Goal: Task Accomplishment & Management: Manage account settings

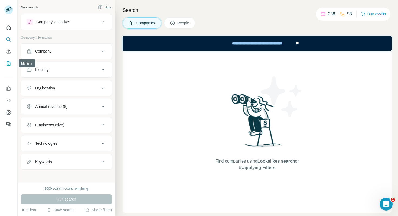
click at [9, 65] on icon "My lists" at bounding box center [8, 63] width 5 height 5
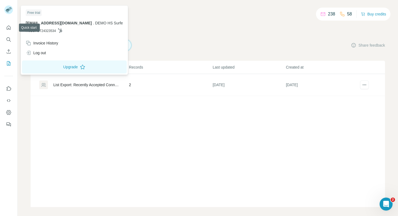
click at [9, 16] on div at bounding box center [10, 11] width 16 height 18
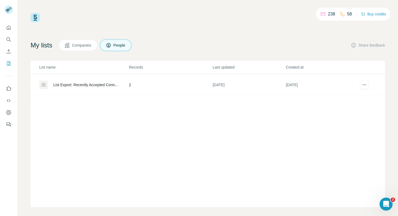
click at [9, 10] on rect at bounding box center [8, 9] width 9 height 9
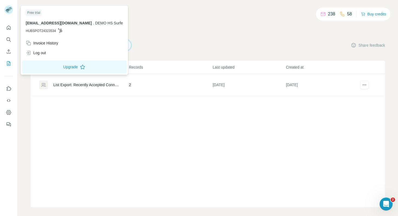
click at [95, 24] on span "DEMO HS Surfe" at bounding box center [109, 23] width 28 height 4
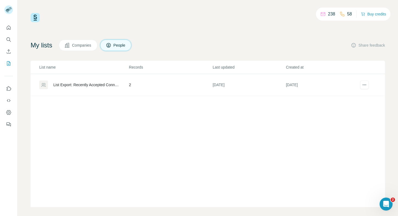
click at [150, 15] on div "238 58 Buy credits" at bounding box center [208, 17] width 355 height 9
click at [11, 27] on icon "Quick start" at bounding box center [8, 27] width 5 height 5
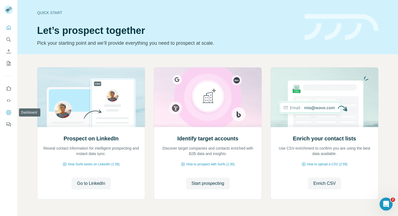
click at [9, 112] on icon "Dashboard" at bounding box center [8, 112] width 5 height 5
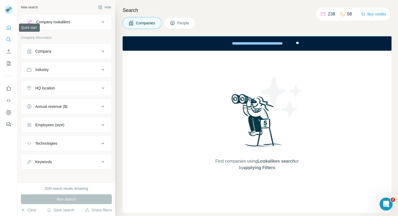
click at [9, 31] on button "Quick start" at bounding box center [8, 28] width 9 height 10
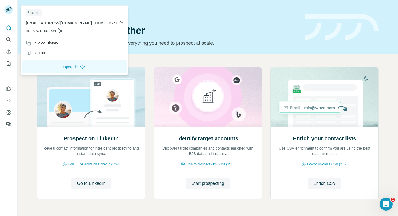
click at [9, 11] on rect at bounding box center [8, 9] width 9 height 9
click at [43, 51] on div "Log out" at bounding box center [36, 52] width 20 height 5
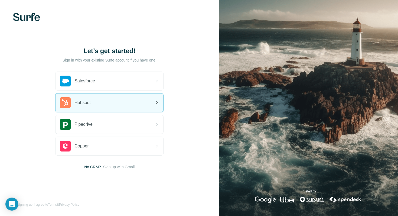
click at [78, 101] on span "Hubspot" at bounding box center [83, 102] width 16 height 7
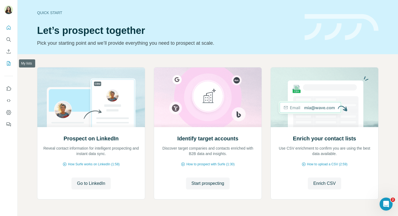
click at [10, 64] on icon "My lists" at bounding box center [8, 63] width 5 height 5
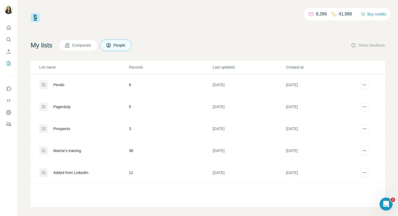
click at [60, 173] on div "Added from LinkedIn" at bounding box center [70, 172] width 35 height 5
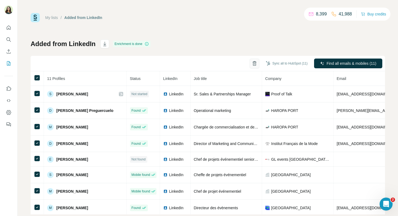
click at [253, 65] on icon "button" at bounding box center [254, 64] width 3 height 4
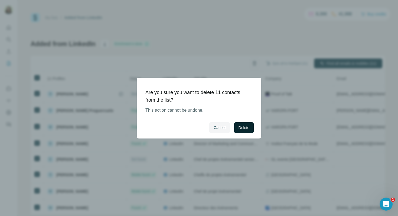
click at [246, 130] on span "Delete" at bounding box center [244, 127] width 11 height 5
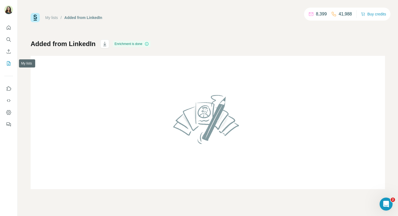
click at [9, 63] on icon "My lists" at bounding box center [8, 63] width 5 height 5
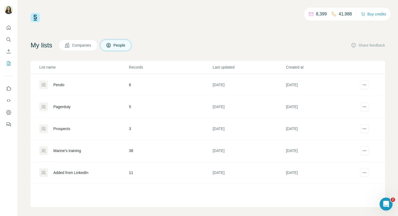
click at [73, 172] on div "Added from LinkedIn" at bounding box center [70, 172] width 35 height 5
click at [366, 170] on icon "actions" at bounding box center [364, 172] width 5 height 5
click at [365, 173] on icon "actions" at bounding box center [364, 172] width 5 height 5
click at [7, 29] on icon "Quick start" at bounding box center [8, 27] width 5 height 5
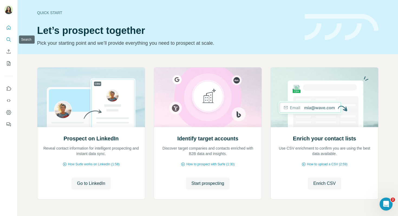
click at [8, 40] on icon "Search" at bounding box center [8, 39] width 5 height 5
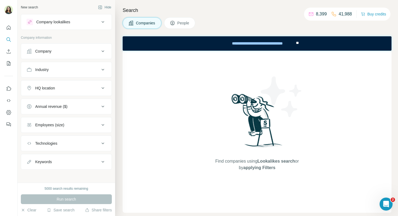
click at [57, 53] on div "Company" at bounding box center [63, 51] width 73 height 5
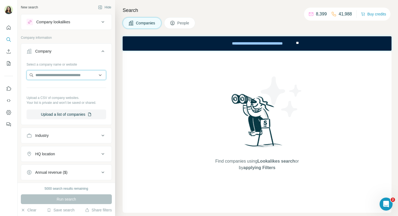
click at [59, 75] on input "text" at bounding box center [67, 75] width 80 height 10
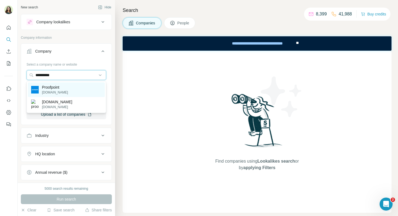
type input "**********"
click at [82, 86] on div "Proofpoint proofpoint.com" at bounding box center [66, 89] width 77 height 15
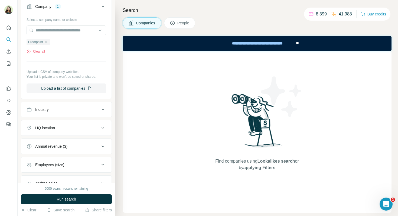
scroll to position [50, 0]
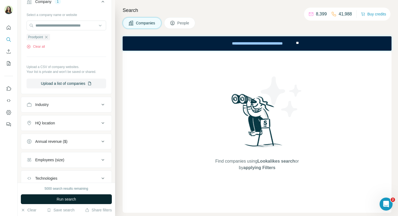
click at [60, 200] on span "Run search" at bounding box center [67, 198] width 20 height 5
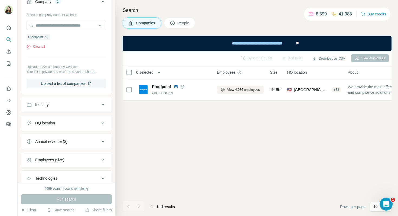
click at [179, 22] on span "People" at bounding box center [184, 22] width 12 height 5
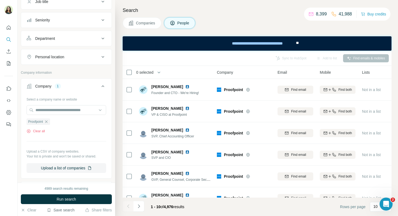
click at [62, 208] on button "Save search" at bounding box center [61, 209] width 28 height 5
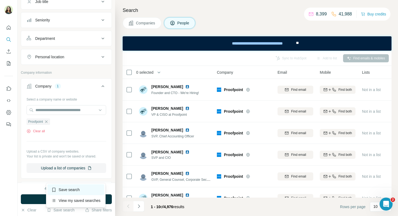
click at [71, 189] on div "Save search" at bounding box center [75, 189] width 57 height 11
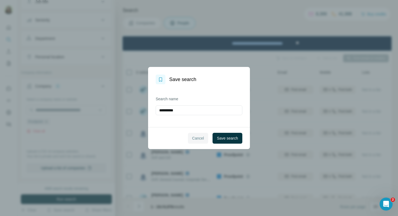
click at [196, 137] on span "Cancel" at bounding box center [198, 138] width 12 height 5
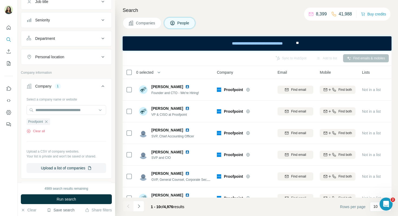
click at [64, 211] on button "Save search" at bounding box center [61, 209] width 28 height 5
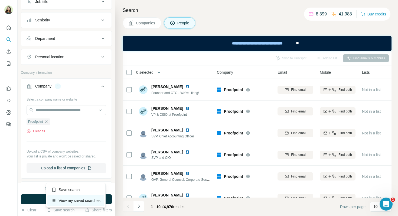
click at [80, 202] on div "View my saved searches" at bounding box center [75, 200] width 57 height 11
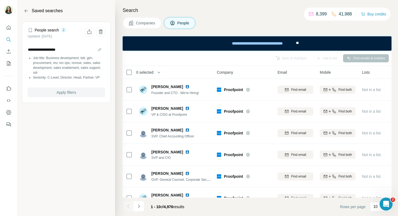
click at [78, 90] on button "Apply filters" at bounding box center [67, 93] width 78 height 10
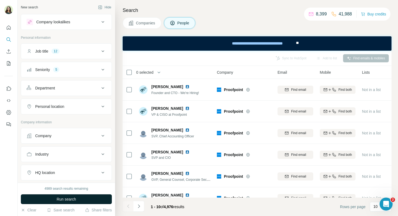
click at [73, 201] on span "Run search" at bounding box center [67, 198] width 20 height 5
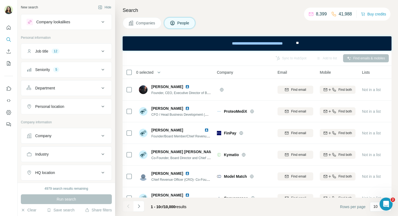
click at [59, 137] on div "Company" at bounding box center [63, 135] width 73 height 5
click at [56, 161] on input "text" at bounding box center [67, 160] width 80 height 10
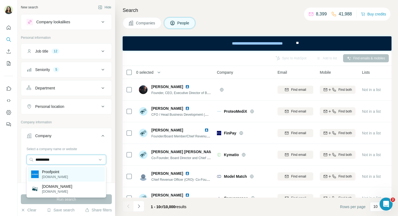
type input "**********"
click at [64, 173] on p "Proofpoint" at bounding box center [55, 171] width 26 height 5
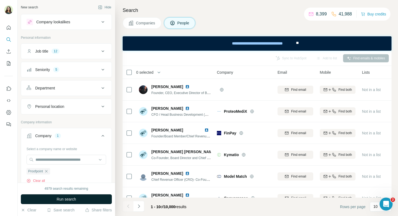
click at [74, 200] on span "Run search" at bounding box center [67, 198] width 20 height 5
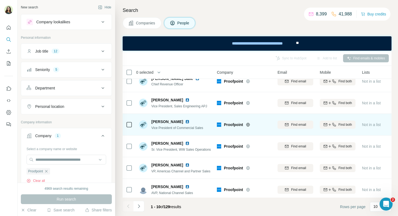
scroll to position [9, 0]
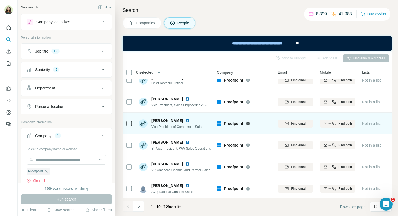
click at [185, 120] on img at bounding box center [187, 120] width 4 height 4
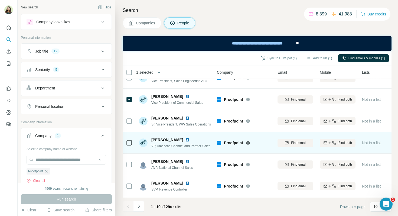
scroll to position [34, 0]
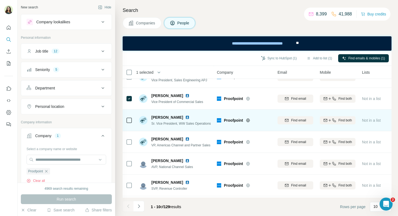
click at [185, 117] on img at bounding box center [187, 117] width 4 height 4
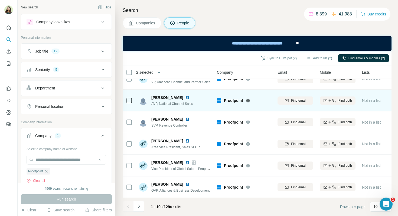
scroll to position [98, 0]
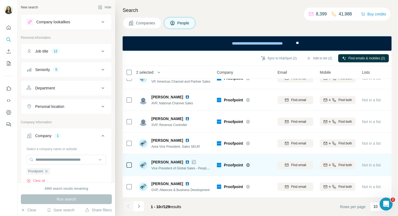
click at [185, 163] on img at bounding box center [187, 162] width 4 height 4
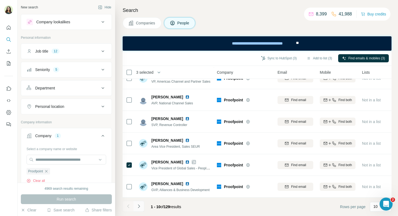
click at [141, 208] on icon "Navigate to next page" at bounding box center [138, 206] width 5 height 5
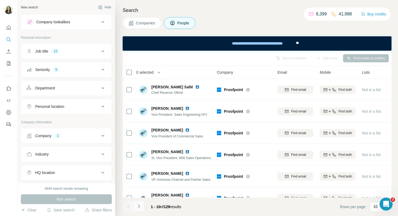
click at [139, 209] on icon "Navigate to next page" at bounding box center [138, 206] width 5 height 5
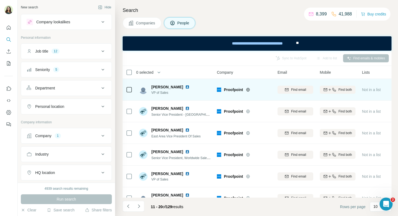
click at [185, 88] on img at bounding box center [187, 87] width 4 height 4
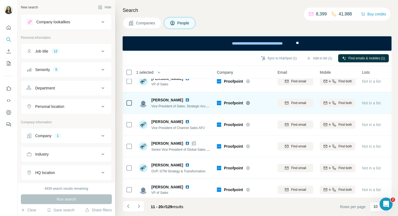
scroll to position [96, 0]
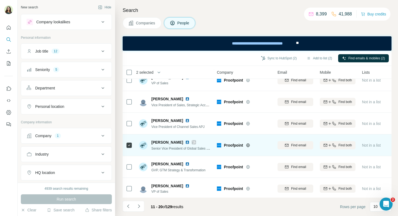
click at [185, 142] on img at bounding box center [187, 142] width 4 height 4
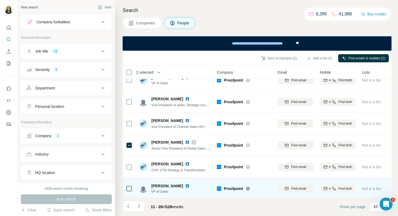
scroll to position [98, 0]
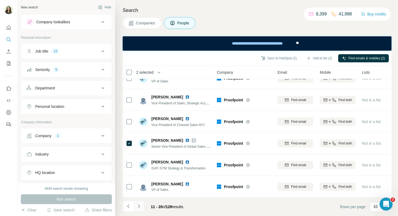
click at [140, 203] on button "Navigate to next page" at bounding box center [139, 206] width 11 height 11
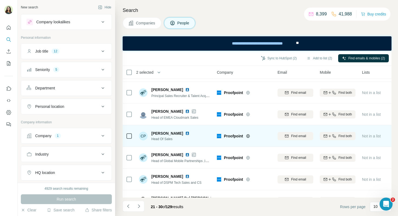
scroll to position [41, 0]
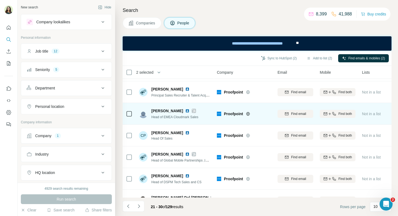
click at [187, 111] on img at bounding box center [187, 111] width 4 height 4
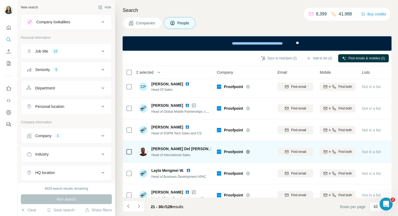
scroll to position [98, 0]
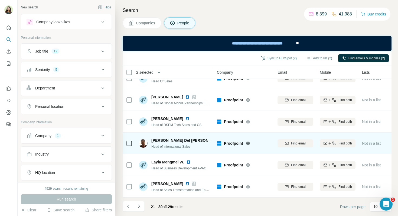
click at [225, 140] on img at bounding box center [226, 140] width 2 height 4
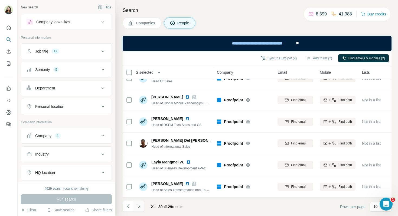
click at [139, 207] on icon "Navigate to next page" at bounding box center [139, 206] width 2 height 4
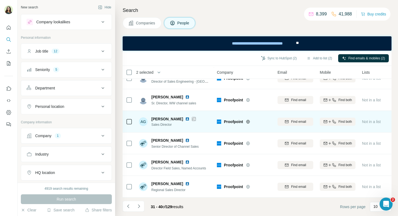
click at [185, 120] on img at bounding box center [187, 119] width 4 height 4
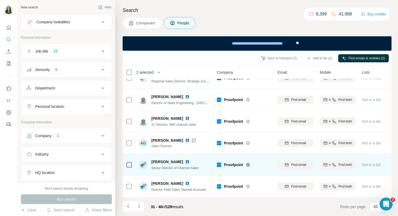
scroll to position [0, 0]
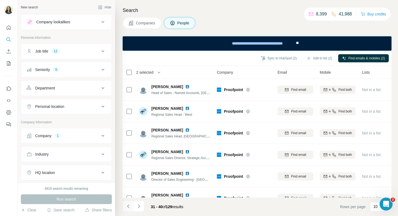
click at [129, 207] on icon "Navigate to previous page" at bounding box center [128, 206] width 5 height 5
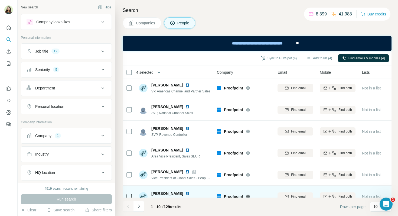
scroll to position [98, 0]
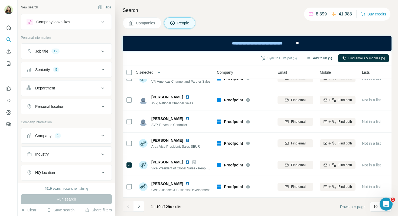
click at [314, 57] on button "Add to list (5)" at bounding box center [319, 58] width 33 height 8
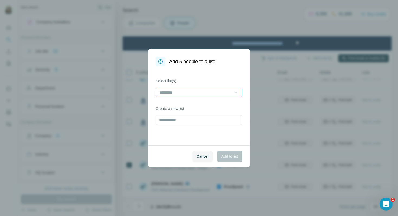
click at [200, 94] on input at bounding box center [195, 92] width 73 height 6
click at [199, 90] on input at bounding box center [195, 92] width 73 height 6
click at [198, 94] on input at bounding box center [195, 92] width 73 height 6
click at [198, 85] on div "Select list(s)" at bounding box center [199, 87] width 87 height 19
click at [184, 119] on input "text" at bounding box center [199, 120] width 87 height 10
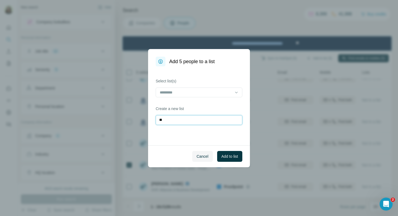
type input "*"
type input "**********"
click at [228, 156] on span "Add to list" at bounding box center [230, 156] width 17 height 5
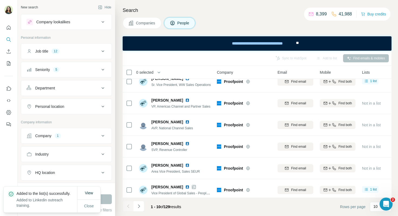
scroll to position [70, 0]
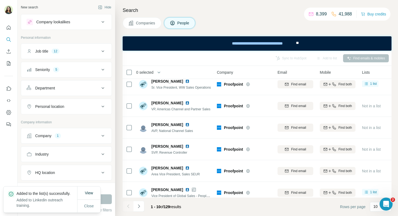
click at [84, 135] on div "Company 1" at bounding box center [63, 135] width 73 height 5
click at [47, 172] on icon "button" at bounding box center [46, 171] width 4 height 4
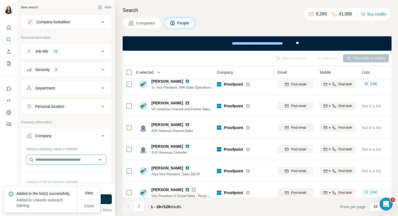
click at [50, 162] on input "text" at bounding box center [67, 160] width 80 height 10
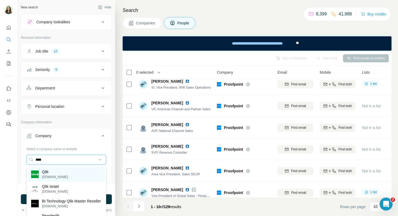
type input "****"
click at [51, 175] on p "qlik.com" at bounding box center [55, 177] width 26 height 5
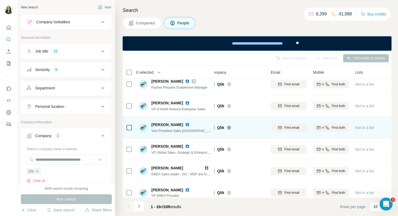
scroll to position [29, 7]
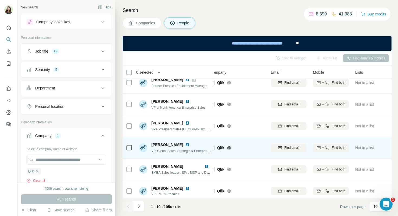
click at [185, 145] on img at bounding box center [187, 145] width 4 height 4
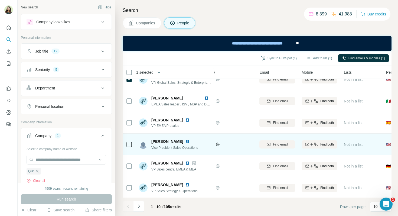
scroll to position [98, 18]
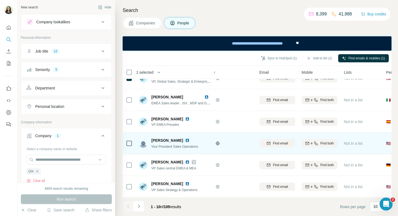
click at [185, 141] on img at bounding box center [187, 140] width 4 height 4
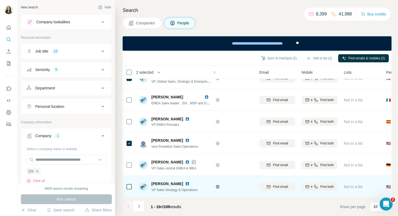
click at [185, 184] on img at bounding box center [187, 184] width 4 height 4
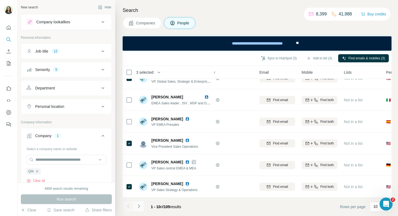
click at [142, 207] on button "Navigate to next page" at bounding box center [139, 206] width 11 height 11
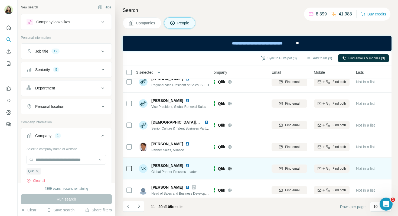
scroll to position [98, 6]
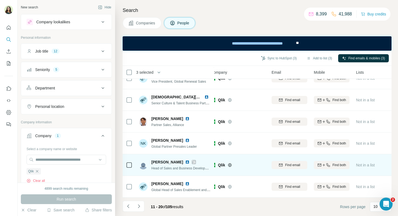
click at [185, 162] on img at bounding box center [187, 162] width 4 height 4
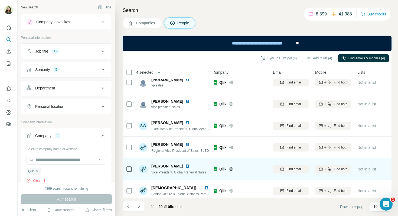
scroll to position [0, 5]
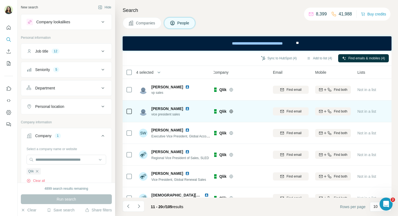
click at [185, 110] on img at bounding box center [187, 109] width 4 height 4
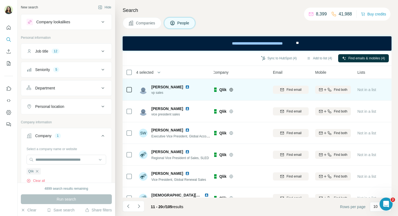
click at [185, 85] on img at bounding box center [187, 87] width 4 height 4
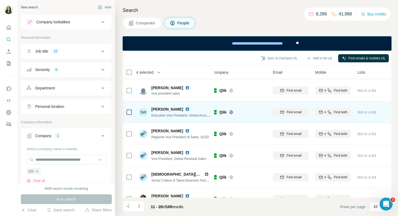
scroll to position [23, 5]
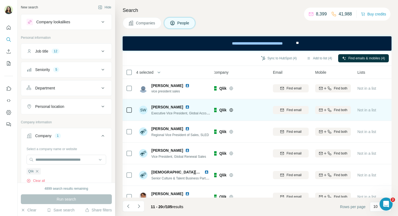
click at [189, 108] on img at bounding box center [187, 107] width 4 height 4
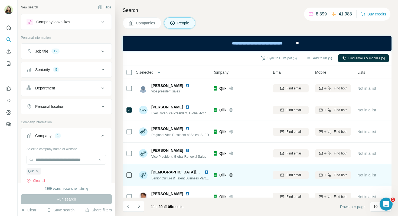
scroll to position [98, 5]
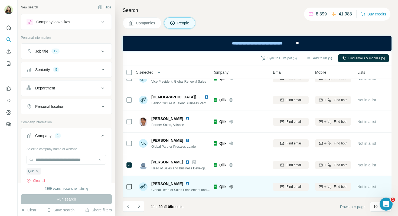
click at [188, 184] on img at bounding box center [187, 184] width 4 height 4
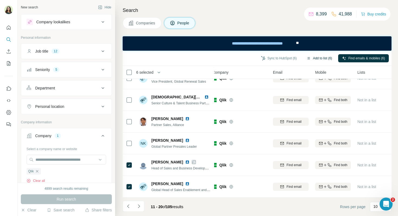
click at [312, 57] on button "Add to list (6)" at bounding box center [319, 58] width 33 height 8
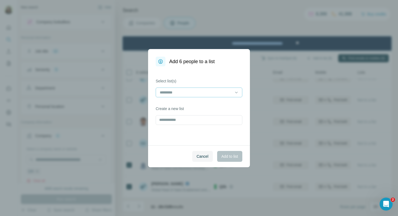
click at [195, 96] on div at bounding box center [195, 92] width 73 height 9
click at [180, 105] on p "Linkedin outreach training" at bounding box center [181, 104] width 43 height 5
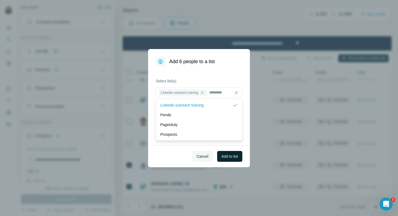
click at [232, 157] on span "Add to list" at bounding box center [230, 156] width 17 height 5
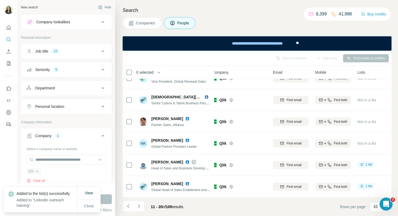
click at [38, 169] on div "Qlik" at bounding box center [34, 171] width 14 height 7
click at [37, 172] on icon "button" at bounding box center [37, 171] width 4 height 4
click at [92, 203] on span "Close" at bounding box center [89, 205] width 10 height 5
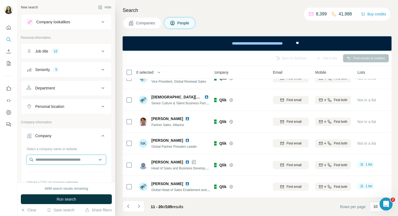
click at [56, 160] on input "text" at bounding box center [67, 160] width 80 height 10
type input "*********"
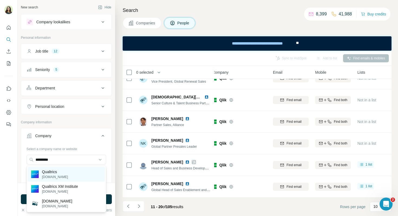
click at [60, 174] on p "Qualtrics" at bounding box center [55, 171] width 26 height 5
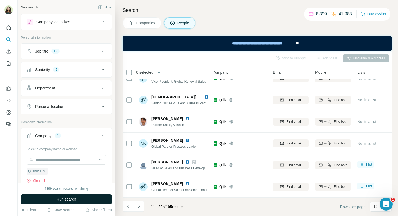
click at [61, 197] on span "Run search" at bounding box center [67, 198] width 20 height 5
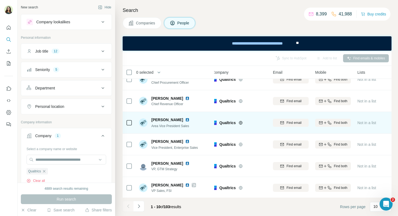
scroll to position [12, 5]
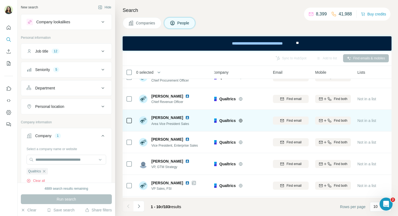
click at [185, 117] on img at bounding box center [187, 117] width 4 height 4
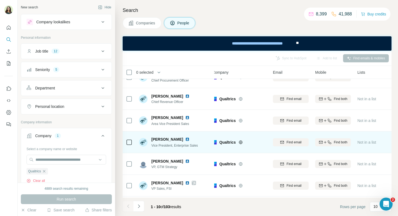
click at [190, 140] on img at bounding box center [187, 139] width 4 height 4
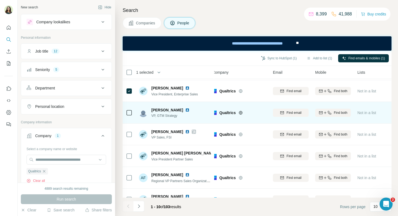
scroll to position [69, 5]
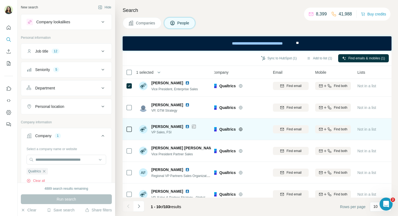
click at [185, 127] on img at bounding box center [187, 126] width 4 height 4
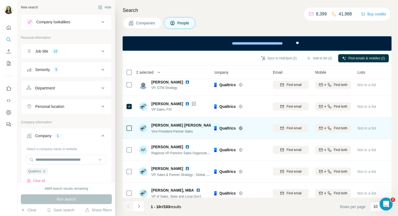
scroll to position [98, 5]
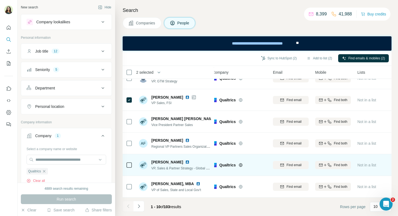
click at [187, 163] on img at bounding box center [187, 162] width 4 height 4
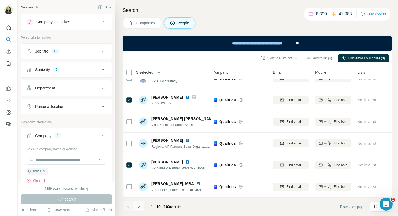
click at [142, 207] on button "Navigate to next page" at bounding box center [139, 206] width 11 height 11
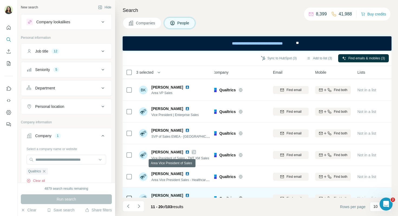
scroll to position [61, 5]
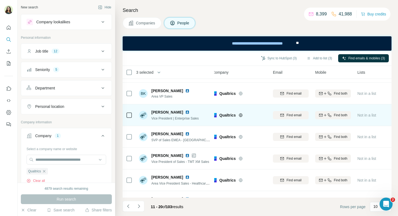
click at [185, 112] on img at bounding box center [187, 112] width 4 height 4
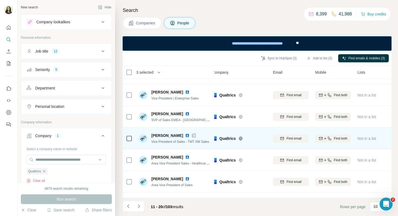
scroll to position [82, 5]
click at [185, 134] on img at bounding box center [187, 135] width 4 height 4
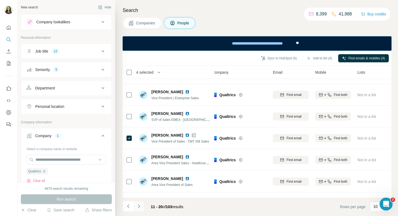
click at [140, 205] on icon "Navigate to next page" at bounding box center [138, 206] width 5 height 5
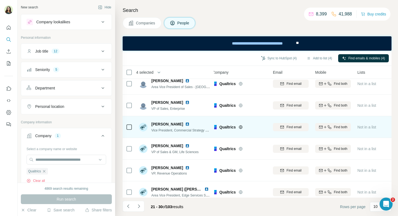
scroll to position [7, 5]
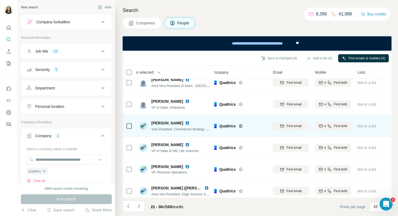
click at [185, 123] on img at bounding box center [187, 123] width 4 height 4
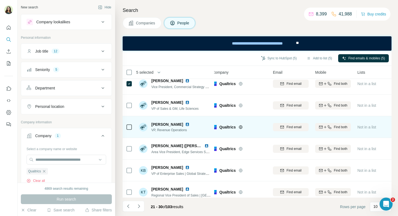
scroll to position [50, 5]
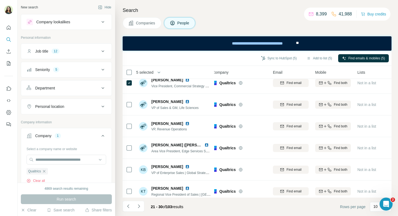
click at [91, 91] on button "Department" at bounding box center [66, 88] width 91 height 13
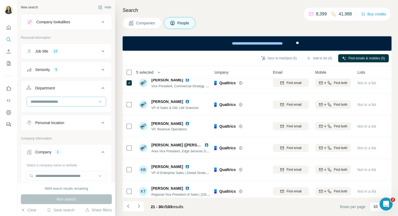
click at [79, 99] on input at bounding box center [63, 102] width 67 height 6
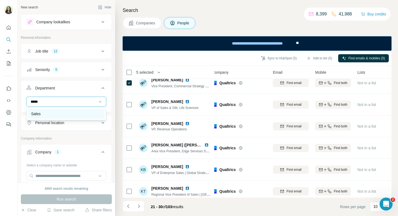
type input "*****"
click at [75, 112] on div "Sales" at bounding box center [66, 113] width 70 height 5
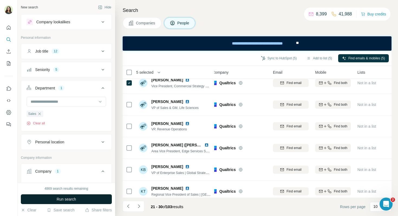
click at [59, 201] on span "Run search" at bounding box center [67, 198] width 20 height 5
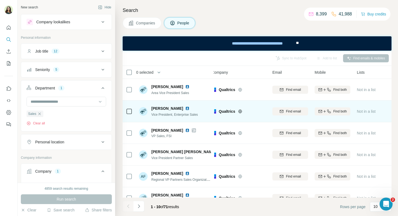
scroll to position [1, 5]
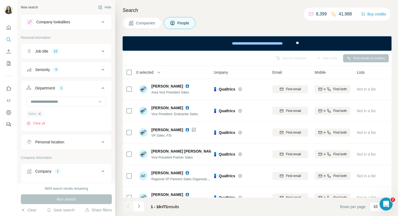
click at [40, 113] on icon "button" at bounding box center [39, 113] width 2 height 2
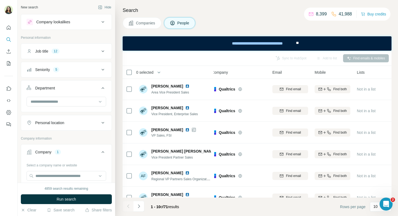
click at [65, 198] on span "Run search" at bounding box center [67, 198] width 20 height 5
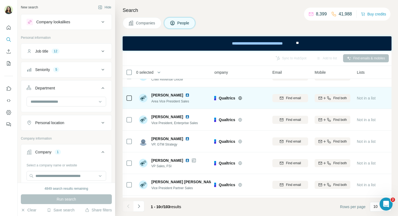
scroll to position [36, 5]
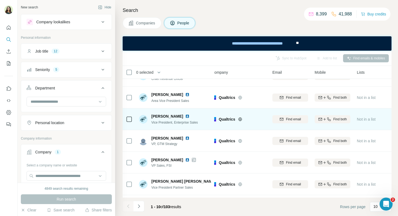
click at [189, 117] on img at bounding box center [187, 116] width 4 height 4
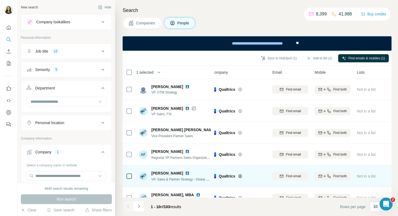
scroll to position [87, 6]
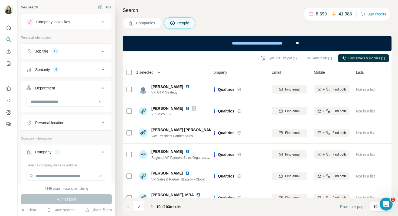
click at [238, 11] on h4 "Search" at bounding box center [257, 11] width 269 height 8
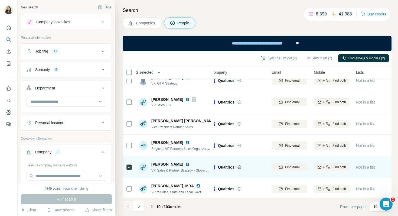
scroll to position [98, 6]
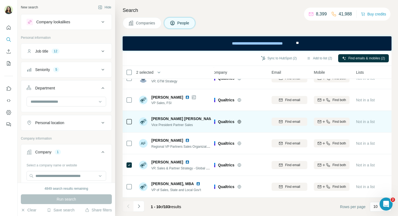
click at [218, 118] on img at bounding box center [219, 119] width 2 height 4
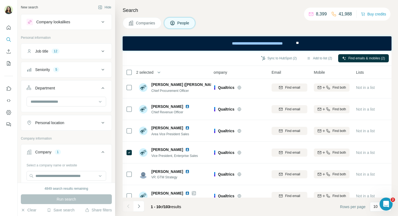
scroll to position [0, 6]
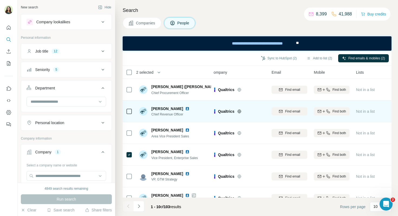
click at [185, 108] on img at bounding box center [187, 109] width 4 height 4
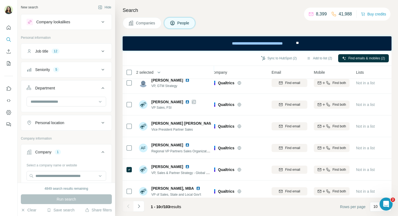
scroll to position [98, 6]
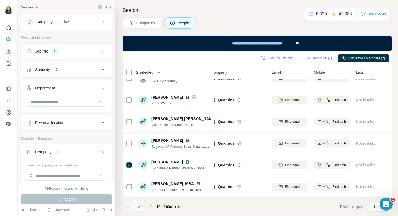
click at [141, 208] on icon "Navigate to next page" at bounding box center [138, 206] width 5 height 5
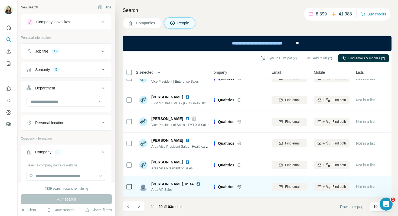
scroll to position [0, 6]
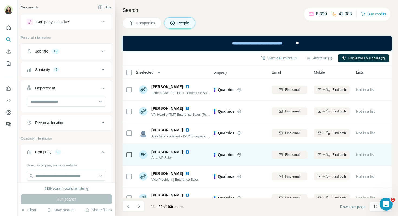
click at [189, 152] on img at bounding box center [187, 152] width 4 height 4
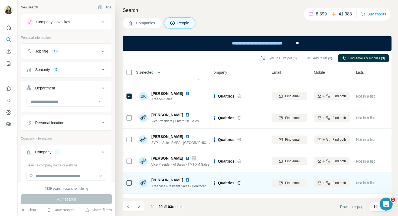
scroll to position [68, 6]
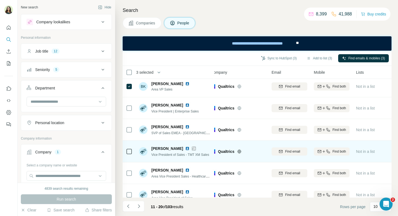
click at [185, 148] on img at bounding box center [187, 148] width 4 height 4
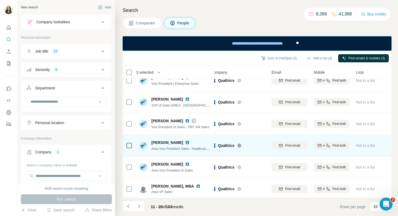
scroll to position [98, 6]
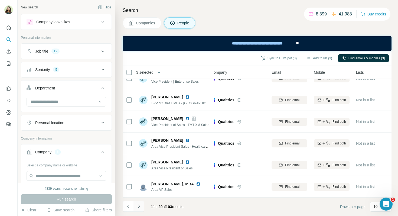
click at [143, 207] on button "Navigate to next page" at bounding box center [139, 206] width 11 height 11
click at [140, 205] on icon "Navigate to next page" at bounding box center [138, 206] width 5 height 5
click at [312, 57] on button "Add to list (6)" at bounding box center [319, 58] width 33 height 8
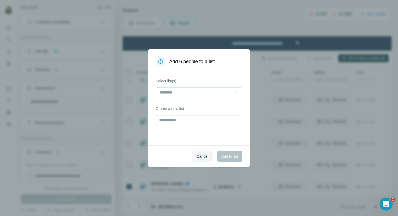
click at [183, 91] on input at bounding box center [195, 92] width 73 height 6
click at [176, 105] on p "Linkedin outreach training" at bounding box center [181, 104] width 43 height 5
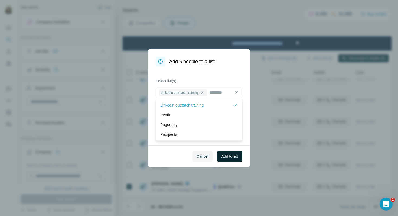
click at [224, 154] on span "Add to list" at bounding box center [230, 156] width 17 height 5
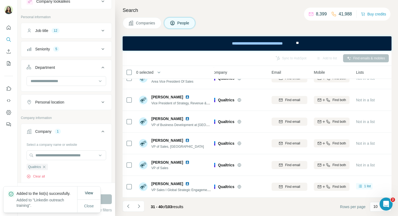
scroll to position [28, 0]
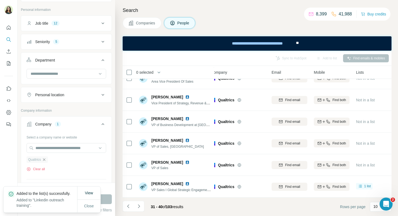
click at [46, 159] on icon "button" at bounding box center [44, 159] width 4 height 4
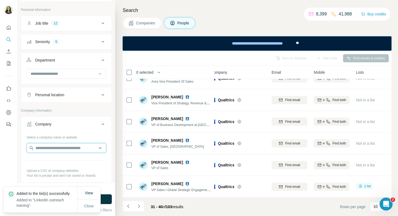
click at [45, 147] on input "text" at bounding box center [67, 148] width 80 height 10
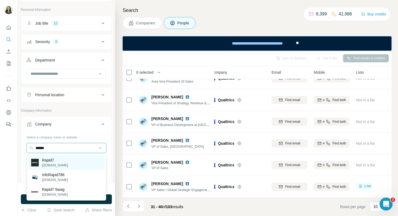
type input "******"
click at [59, 160] on div "Rapid7 rapid7.com" at bounding box center [66, 162] width 77 height 15
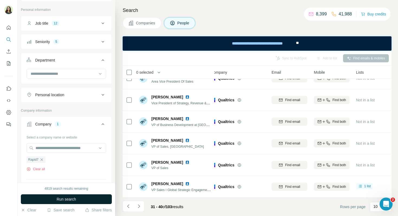
click at [67, 198] on span "Run search" at bounding box center [67, 198] width 20 height 5
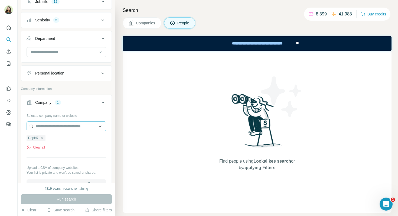
scroll to position [58, 0]
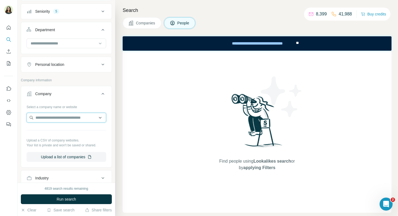
click at [40, 120] on input "text" at bounding box center [67, 118] width 80 height 10
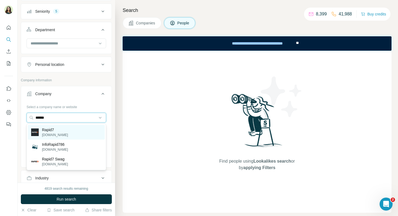
type input "******"
click at [50, 133] on p "rapid7.com" at bounding box center [55, 135] width 26 height 5
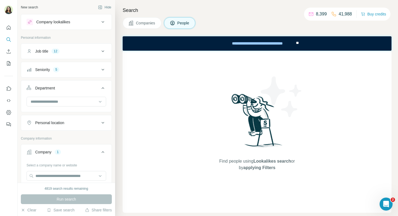
click at [84, 47] on button "Job title 12" at bounding box center [66, 51] width 91 height 13
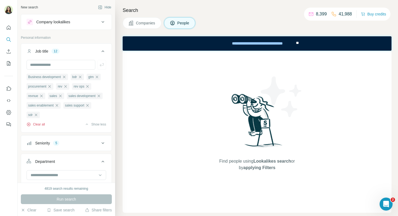
click at [40, 126] on button "Clear all" at bounding box center [36, 124] width 18 height 5
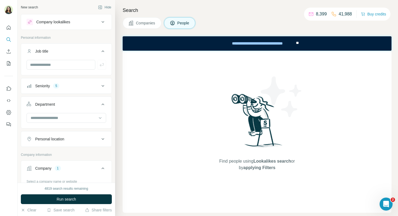
click at [52, 87] on div "Seniority 5" at bounding box center [63, 85] width 73 height 5
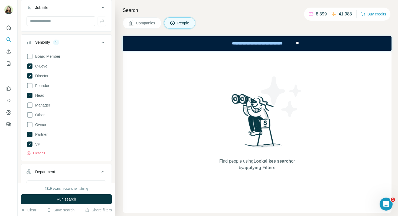
scroll to position [44, 0]
click at [57, 197] on span "Run search" at bounding box center [67, 198] width 20 height 5
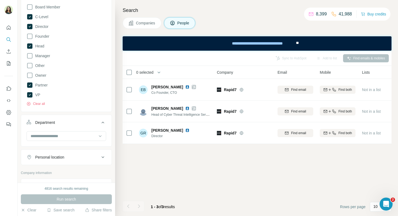
scroll to position [94, 0]
click at [59, 136] on input at bounding box center [63, 135] width 67 height 6
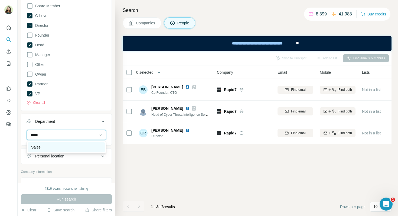
type input "*****"
click at [56, 147] on div "Sales" at bounding box center [66, 146] width 70 height 5
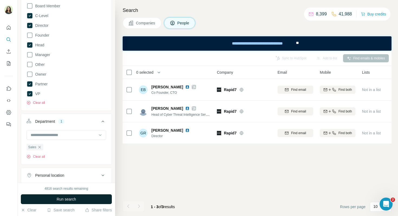
click at [69, 197] on span "Run search" at bounding box center [67, 198] width 20 height 5
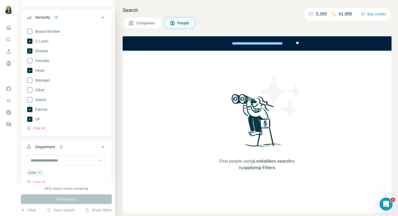
scroll to position [66, 0]
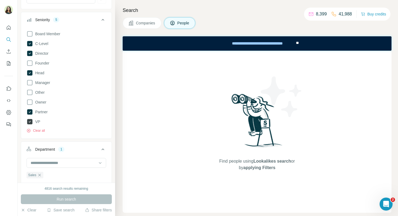
click at [36, 120] on span "VP" at bounding box center [36, 121] width 7 height 5
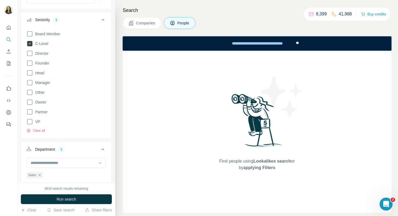
click at [36, 47] on label "C-Level" at bounding box center [38, 43] width 22 height 7
click at [67, 198] on span "Run search" at bounding box center [67, 198] width 20 height 5
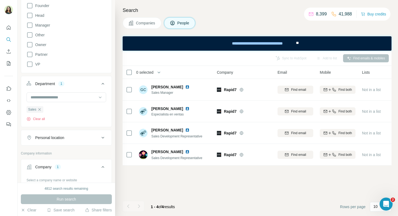
scroll to position [127, 0]
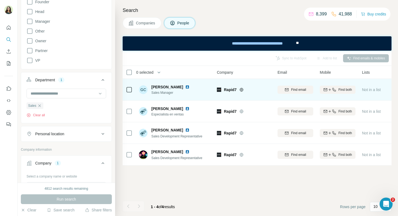
click at [185, 87] on img at bounding box center [187, 87] width 4 height 4
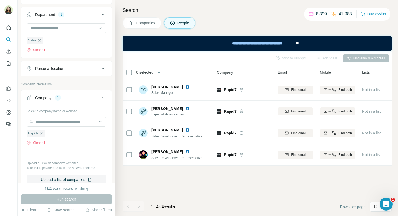
scroll to position [193, 0]
click at [43, 134] on icon "button" at bounding box center [42, 133] width 4 height 4
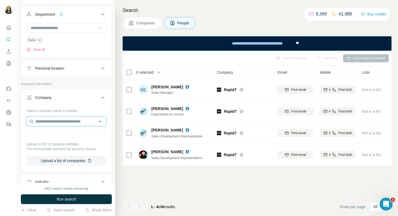
click at [38, 120] on input "text" at bounding box center [67, 122] width 80 height 10
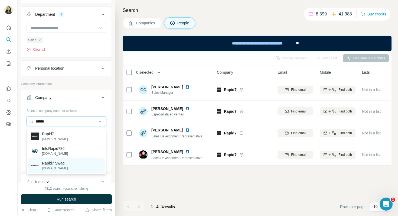
type input "******"
click at [50, 170] on p "rapid7swag.com" at bounding box center [55, 168] width 26 height 5
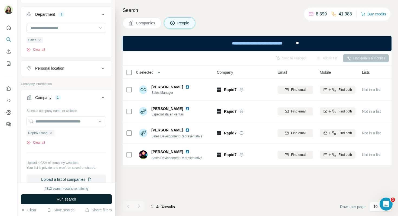
click at [57, 197] on span "Run search" at bounding box center [67, 198] width 20 height 5
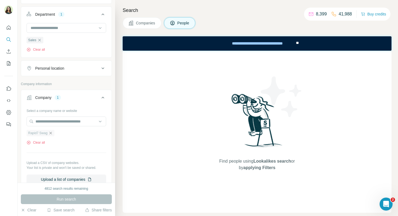
click at [51, 134] on icon "button" at bounding box center [51, 133] width 2 height 2
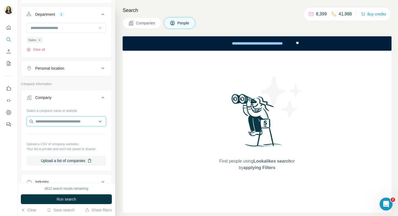
click at [41, 120] on input "text" at bounding box center [67, 122] width 80 height 10
click at [46, 124] on input "text" at bounding box center [67, 122] width 80 height 10
paste input "**********"
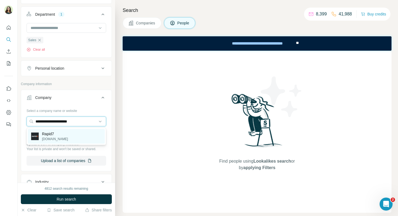
type input "**********"
click at [71, 134] on div "Rapid7 rapid7.com" at bounding box center [66, 136] width 77 height 15
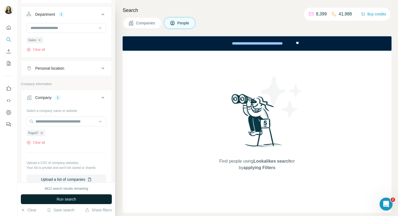
click at [79, 200] on button "Run search" at bounding box center [66, 199] width 91 height 10
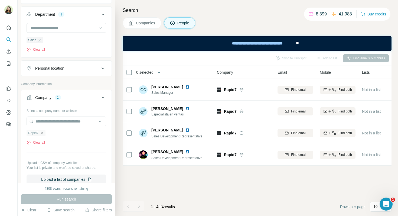
click at [43, 133] on icon "button" at bounding box center [42, 133] width 4 height 4
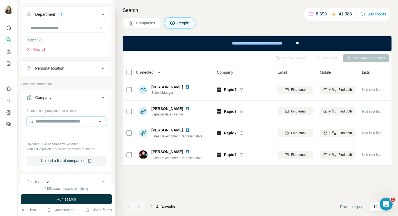
click at [55, 123] on input "text" at bounding box center [67, 122] width 80 height 10
paste input "**********"
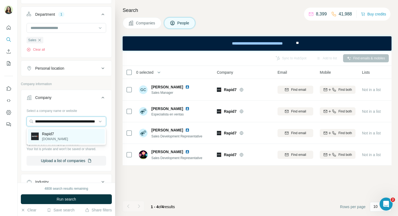
type input "**********"
click at [68, 133] on div "Rapid7 rapid7.com" at bounding box center [66, 136] width 77 height 15
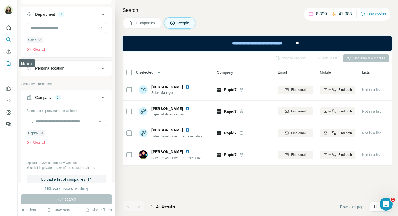
click at [10, 64] on icon "My lists" at bounding box center [8, 63] width 5 height 5
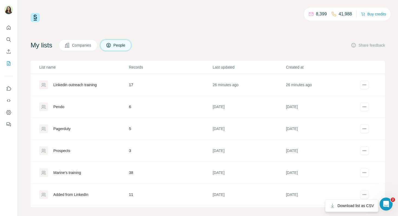
click at [367, 194] on icon "actions" at bounding box center [364, 194] width 5 height 5
click at [67, 198] on div "Added from LinkedIn" at bounding box center [83, 194] width 89 height 9
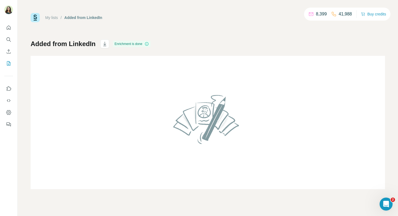
click at [83, 41] on h1 "Added from LinkedIn" at bounding box center [63, 44] width 65 height 9
click at [80, 44] on h1 "Added from LinkedIn" at bounding box center [63, 44] width 65 height 9
click at [9, 64] on icon "My lists" at bounding box center [8, 63] width 5 height 5
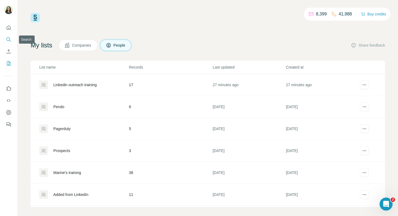
click at [10, 38] on icon "Search" at bounding box center [8, 39] width 5 height 5
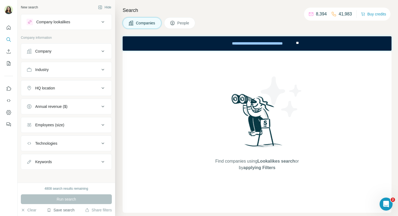
click at [65, 210] on button "Save search" at bounding box center [61, 209] width 28 height 5
click at [71, 201] on div "View my saved searches" at bounding box center [75, 200] width 57 height 11
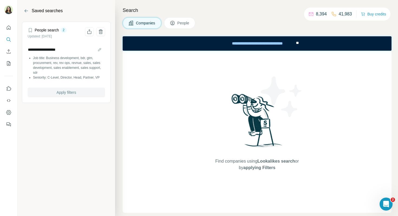
click at [71, 95] on span "Apply filters" at bounding box center [67, 92] width 20 height 5
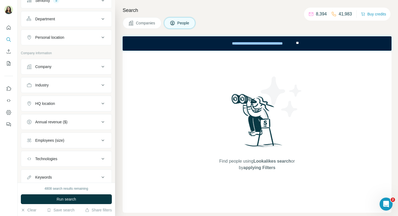
scroll to position [64, 0]
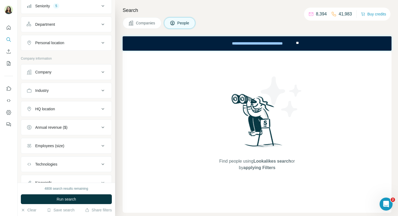
click at [59, 72] on div "Company" at bounding box center [63, 71] width 73 height 5
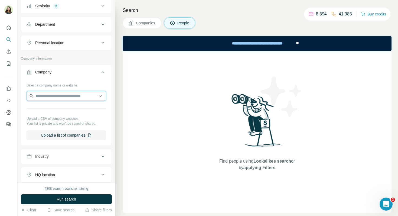
click at [51, 96] on input "text" at bounding box center [67, 96] width 80 height 10
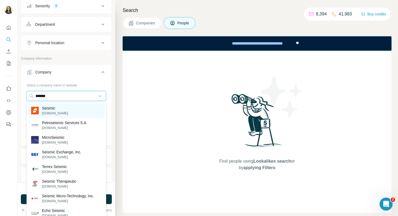
type input "*******"
click at [64, 113] on div "Seismic seismic.com" at bounding box center [66, 110] width 77 height 15
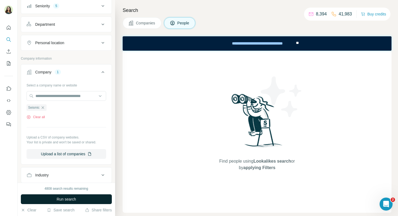
click at [62, 199] on span "Run search" at bounding box center [67, 198] width 20 height 5
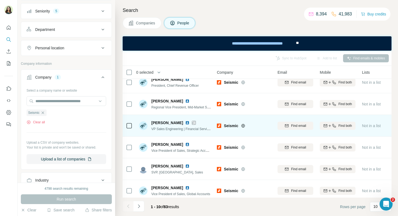
scroll to position [11, 0]
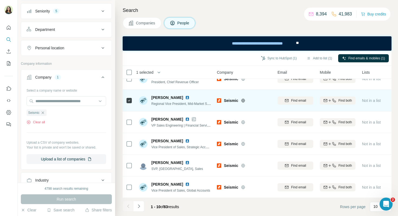
click at [185, 98] on img at bounding box center [187, 97] width 4 height 4
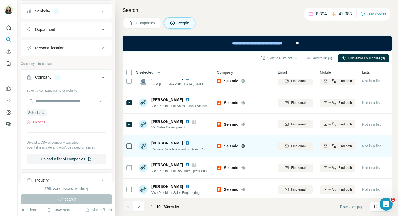
scroll to position [98, 0]
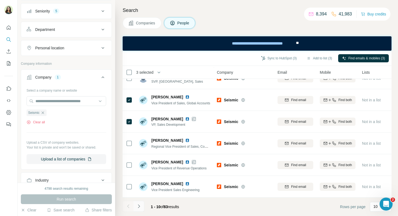
click at [139, 206] on icon "Navigate to next page" at bounding box center [138, 206] width 5 height 5
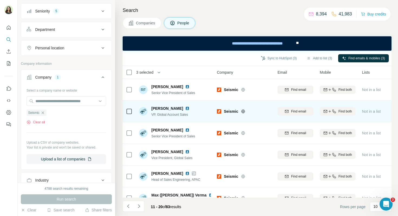
click at [185, 109] on img at bounding box center [187, 108] width 4 height 4
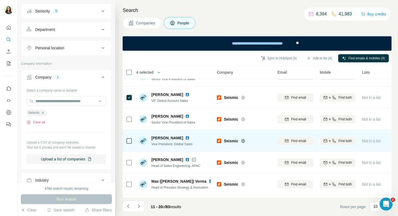
scroll to position [15, 0]
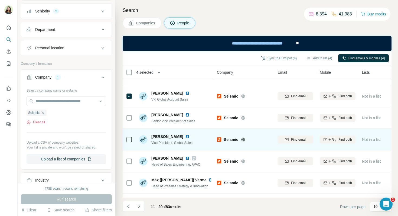
click at [185, 137] on img at bounding box center [187, 136] width 4 height 4
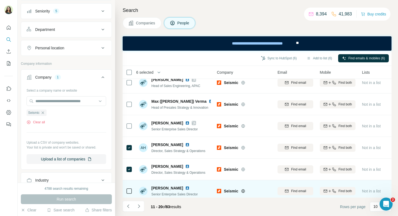
scroll to position [98, 0]
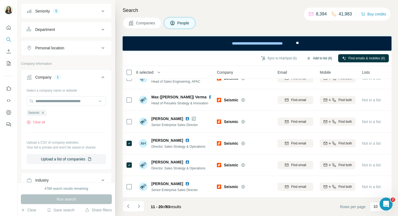
click at [317, 57] on button "Add to list (6)" at bounding box center [319, 58] width 33 height 8
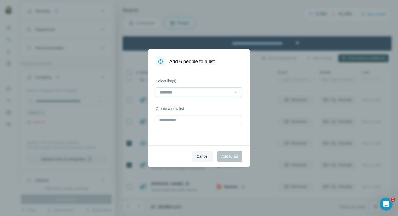
click at [210, 90] on input at bounding box center [195, 92] width 73 height 6
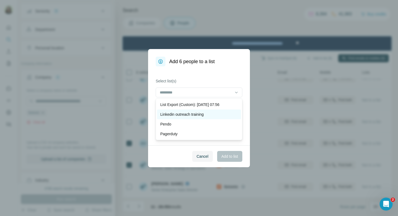
click at [180, 116] on p "Linkedin outreach training" at bounding box center [181, 114] width 43 height 5
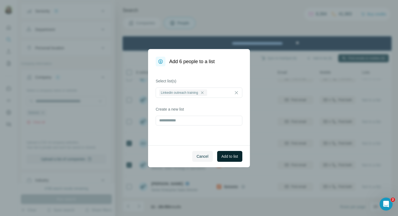
click at [229, 159] on span "Add to list" at bounding box center [230, 156] width 17 height 5
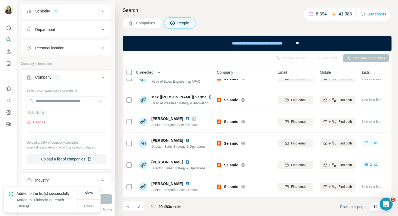
click at [43, 114] on icon "button" at bounding box center [43, 113] width 4 height 4
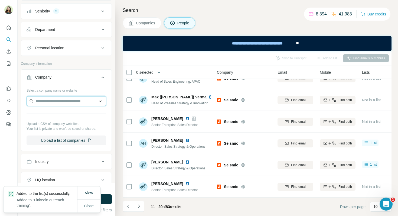
click at [43, 103] on input "text" at bounding box center [67, 101] width 80 height 10
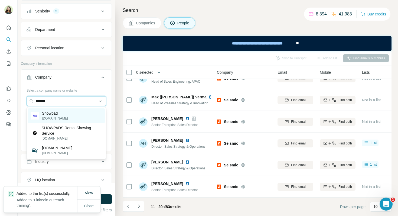
type input "*******"
click at [56, 114] on p "Showpad" at bounding box center [55, 113] width 26 height 5
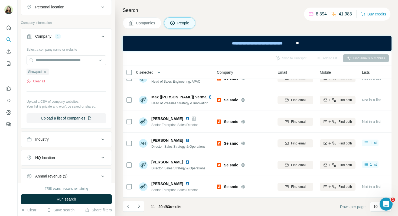
scroll to position [102, 0]
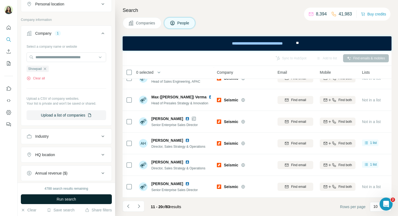
click at [78, 198] on button "Run search" at bounding box center [66, 199] width 91 height 10
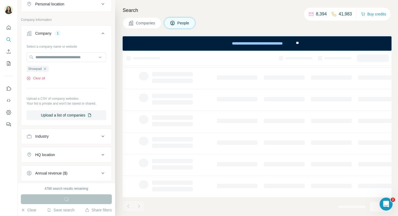
scroll to position [0, 0]
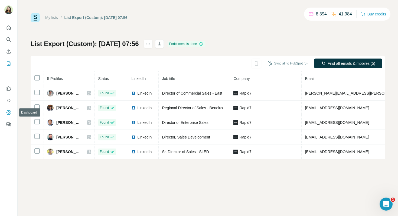
click at [9, 110] on icon "Dashboard" at bounding box center [8, 112] width 5 height 5
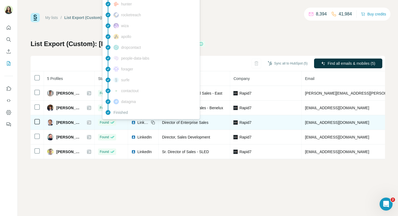
scroll to position [0, 0]
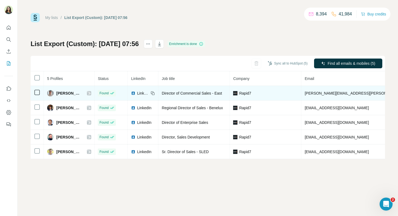
click at [136, 93] on img at bounding box center [133, 93] width 4 height 4
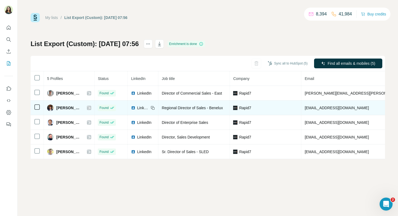
click at [136, 107] on img at bounding box center [133, 108] width 4 height 4
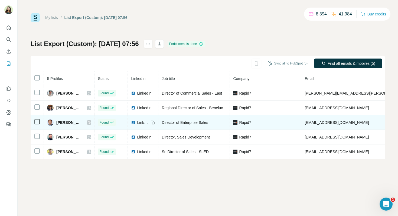
click at [136, 123] on img at bounding box center [133, 122] width 4 height 4
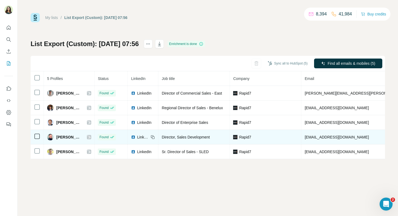
click at [141, 138] on div "LinkedIn" at bounding box center [140, 136] width 18 height 5
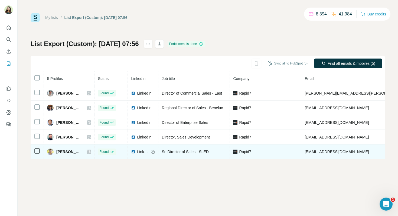
click at [136, 152] on img at bounding box center [133, 152] width 4 height 4
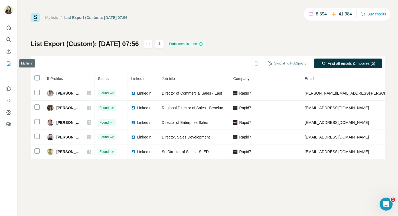
click at [10, 63] on icon "My lists" at bounding box center [8, 63] width 5 height 5
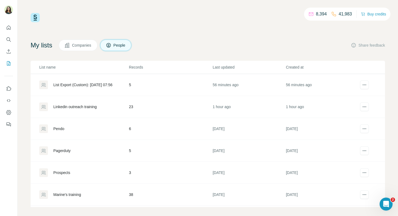
click at [81, 107] on div "Linkedin outreach training" at bounding box center [74, 106] width 43 height 5
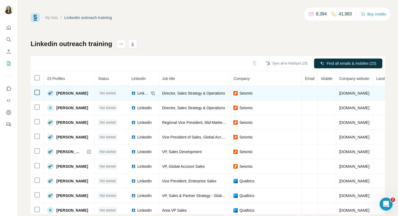
click at [131, 93] on img at bounding box center [133, 93] width 4 height 4
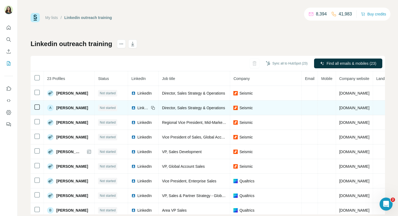
click at [133, 108] on img at bounding box center [133, 108] width 4 height 4
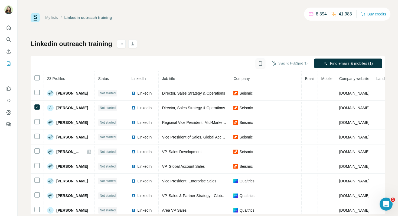
click at [260, 64] on icon "button" at bounding box center [260, 63] width 5 height 5
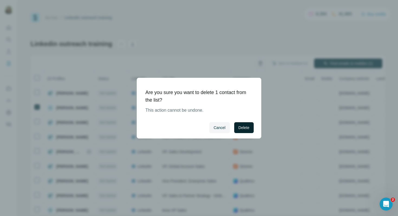
click at [241, 130] on span "Delete" at bounding box center [244, 127] width 11 height 5
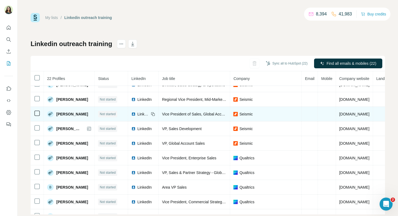
scroll to position [11, 0]
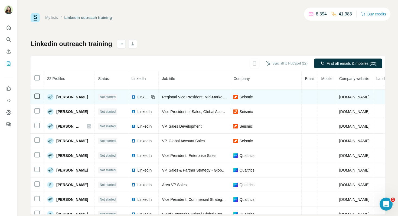
click at [140, 98] on span "LinkedIn" at bounding box center [143, 96] width 12 height 5
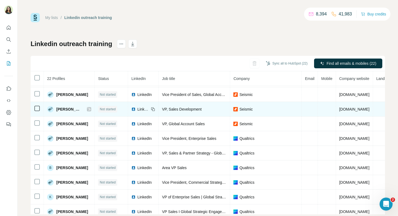
scroll to position [30, 0]
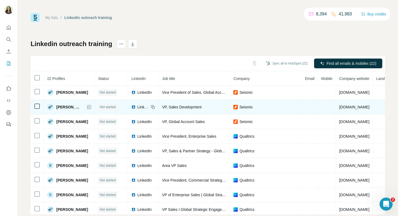
click at [132, 108] on img at bounding box center [133, 107] width 4 height 4
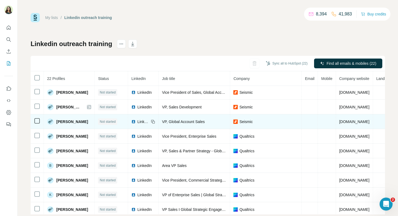
click at [141, 121] on span "LinkedIn" at bounding box center [143, 121] width 12 height 5
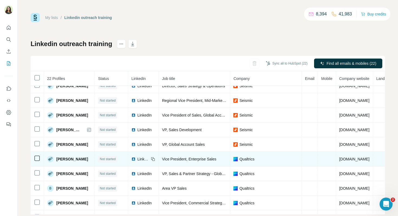
scroll to position [0, 0]
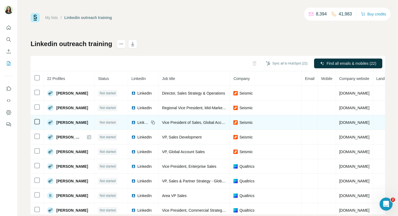
click at [132, 122] on img at bounding box center [133, 122] width 4 height 4
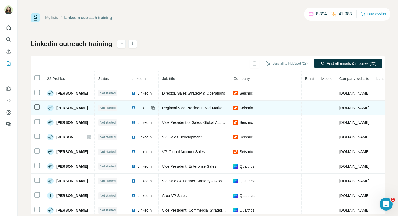
click at [134, 109] on img at bounding box center [133, 108] width 4 height 4
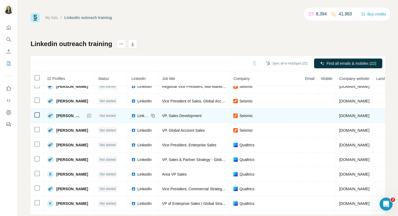
scroll to position [22, 0]
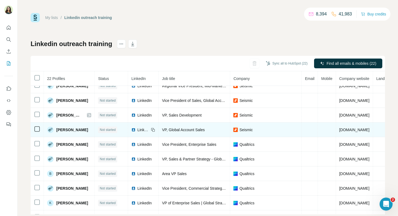
click at [133, 130] on img at bounding box center [133, 130] width 4 height 4
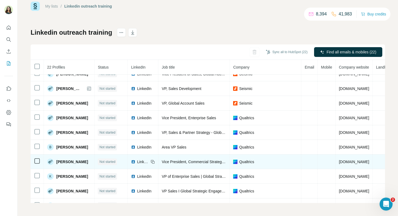
scroll to position [40, 0]
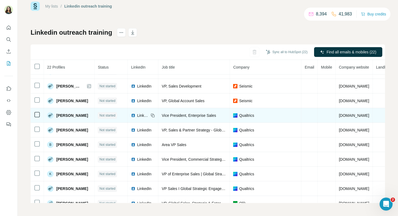
click at [131, 115] on img at bounding box center [133, 115] width 4 height 4
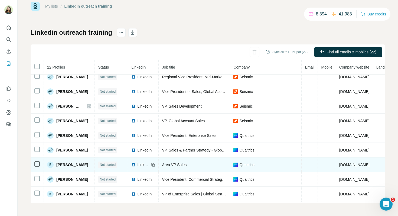
scroll to position [20, 0]
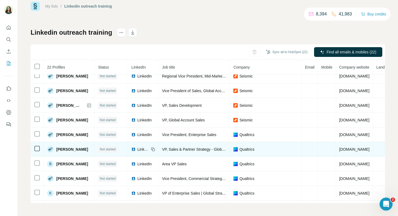
click at [132, 150] on img at bounding box center [133, 149] width 4 height 4
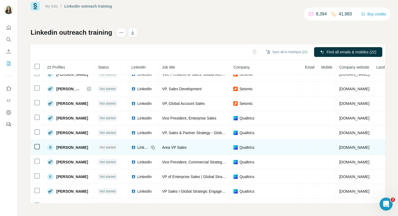
click at [137, 148] on span "LinkedIn" at bounding box center [143, 147] width 12 height 5
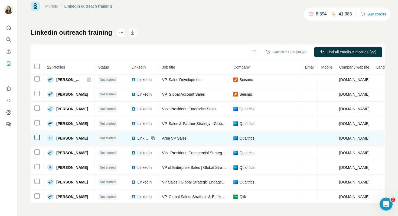
scroll to position [46, 0]
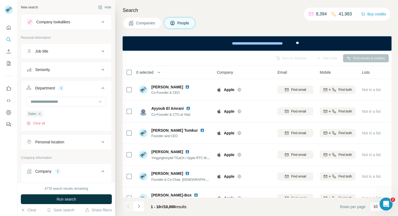
scroll to position [195, 0]
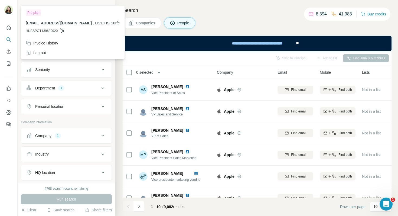
click at [7, 16] on div at bounding box center [10, 11] width 16 height 18
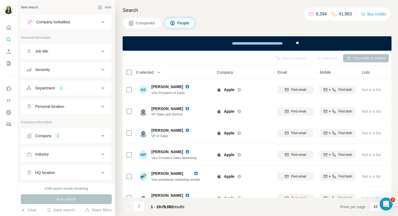
click at [8, 14] on div at bounding box center [8, 10] width 9 height 10
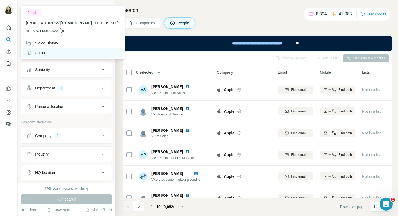
click at [41, 53] on div "Log out" at bounding box center [36, 52] width 20 height 5
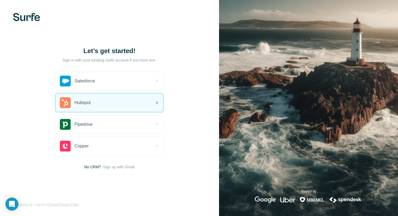
click at [118, 105] on div "Hubspot" at bounding box center [110, 102] width 108 height 18
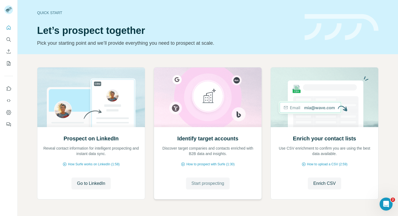
click at [210, 184] on span "Start prospecting" at bounding box center [208, 183] width 33 height 7
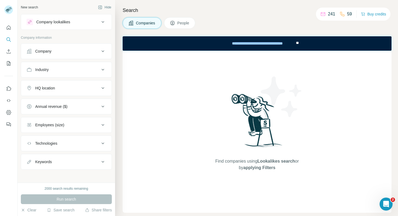
drag, startPoint x: 322, startPoint y: 14, endPoint x: 353, endPoint y: 14, distance: 30.6
click at [353, 14] on div "241 59 Buy credits" at bounding box center [353, 14] width 75 height 13
click at [346, 25] on div "Companies People" at bounding box center [257, 22] width 269 height 11
click at [8, 30] on icon "Quick start" at bounding box center [9, 27] width 4 height 4
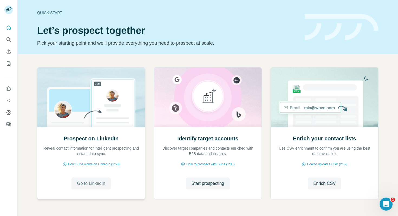
click at [87, 180] on span "Go to LinkedIn" at bounding box center [91, 183] width 28 height 7
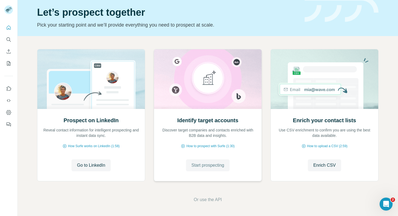
click at [202, 166] on span "Start prospecting" at bounding box center [208, 165] width 33 height 7
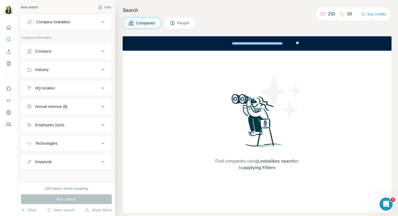
click at [61, 55] on button "Company" at bounding box center [66, 51] width 91 height 13
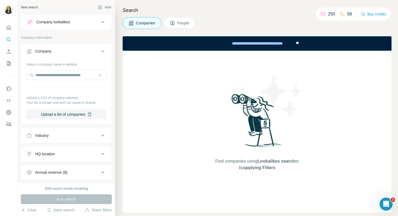
click at [58, 81] on div "Select a company name or website Upload a CSV of company websites. Your list is…" at bounding box center [67, 89] width 80 height 59
click at [56, 79] on input "text" at bounding box center [67, 75] width 80 height 10
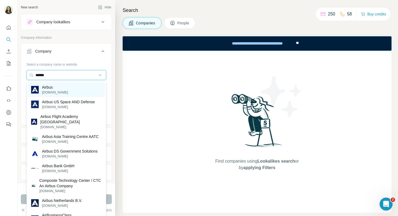
type input "******"
click at [51, 87] on p "Airbus" at bounding box center [55, 87] width 26 height 5
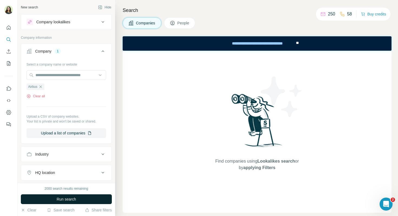
click at [62, 199] on span "Run search" at bounding box center [67, 198] width 20 height 5
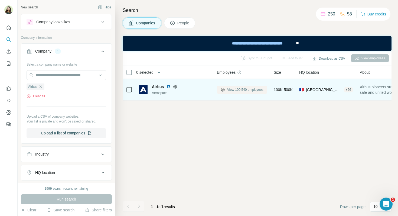
click at [235, 89] on span "View 100,540 employees" at bounding box center [245, 89] width 36 height 5
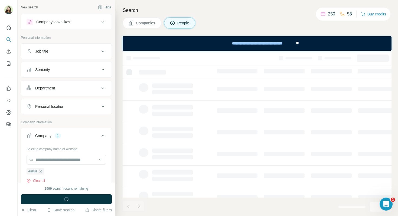
click at [69, 52] on div "Job title" at bounding box center [63, 51] width 73 height 5
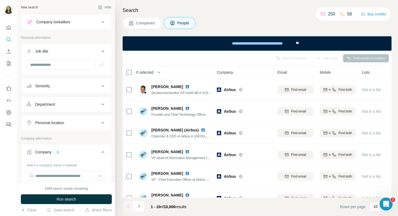
click at [68, 91] on button "Seniority" at bounding box center [66, 85] width 91 height 13
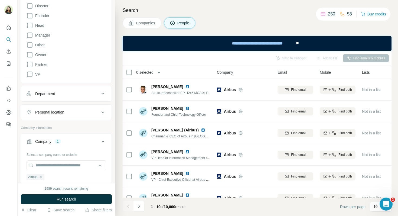
click at [59, 95] on div "Department" at bounding box center [63, 93] width 73 height 5
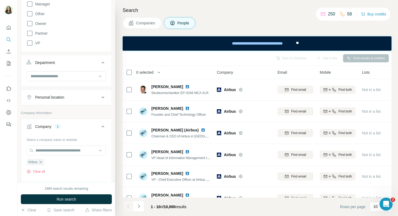
click at [60, 103] on button "Personal location" at bounding box center [66, 97] width 91 height 13
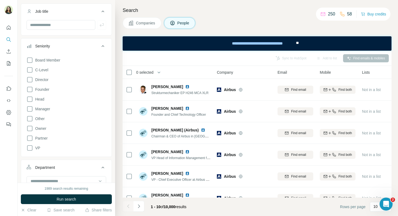
scroll to position [46, 0]
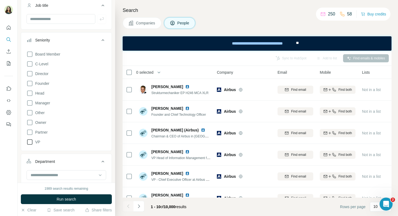
click at [29, 144] on icon at bounding box center [29, 141] width 5 height 5
click at [30, 64] on icon at bounding box center [30, 64] width 7 height 7
click at [30, 75] on icon at bounding box center [30, 73] width 7 height 7
click at [29, 105] on icon at bounding box center [30, 103] width 7 height 7
click at [32, 54] on icon at bounding box center [30, 54] width 7 height 7
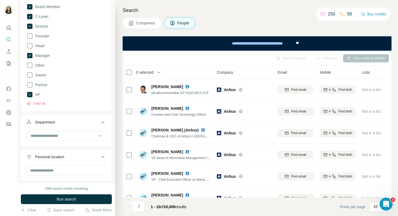
scroll to position [95, 0]
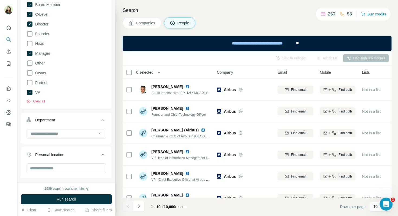
click at [50, 126] on button "Department" at bounding box center [66, 121] width 91 height 15
click at [52, 124] on button "Department" at bounding box center [66, 120] width 91 height 13
click at [53, 138] on div at bounding box center [67, 134] width 80 height 10
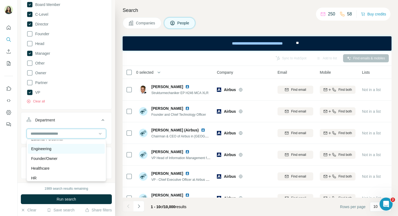
scroll to position [55, 0]
click at [56, 150] on div "Engineering" at bounding box center [66, 149] width 70 height 5
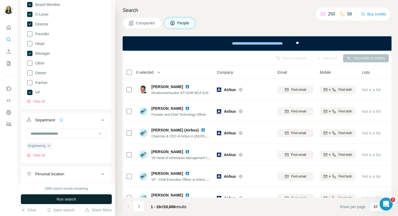
click at [70, 201] on span "Run search" at bounding box center [67, 198] width 20 height 5
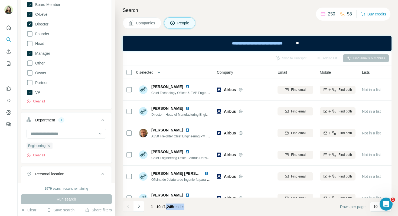
drag, startPoint x: 192, startPoint y: 206, endPoint x: 166, endPoint y: 208, distance: 26.4
click at [166, 208] on div "1 - 10 of 1,245 results" at bounding box center [168, 207] width 42 height 12
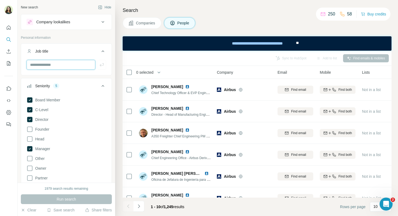
click at [53, 67] on input "text" at bounding box center [61, 65] width 69 height 10
click at [63, 51] on div "Job title" at bounding box center [63, 51] width 73 height 5
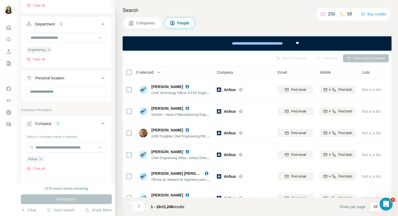
scroll to position [179, 0]
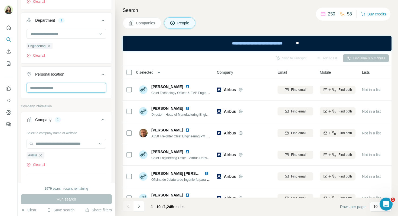
click at [53, 84] on input "text" at bounding box center [67, 88] width 80 height 10
type input "******"
click at [82, 97] on div "🇫🇷 France" at bounding box center [66, 105] width 77 height 20
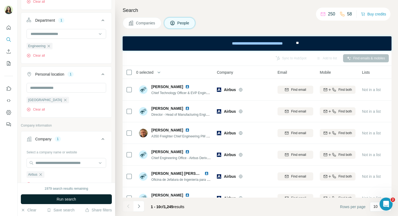
click at [73, 200] on span "Run search" at bounding box center [67, 198] width 20 height 5
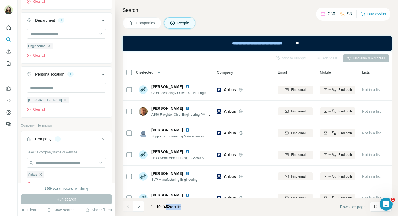
drag, startPoint x: 191, startPoint y: 207, endPoint x: 166, endPoint y: 209, distance: 25.0
click at [166, 209] on footer "1 - 10 of 452 results Rows per page 10" at bounding box center [257, 207] width 269 height 18
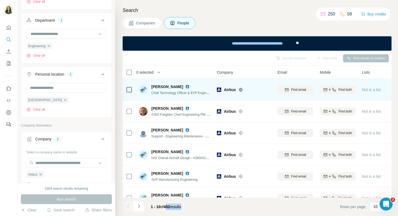
click at [185, 87] on img at bounding box center [187, 87] width 4 height 4
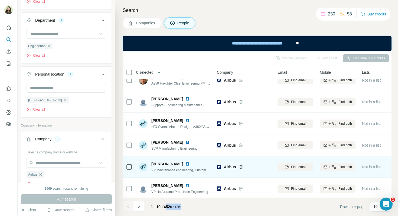
scroll to position [19, 0]
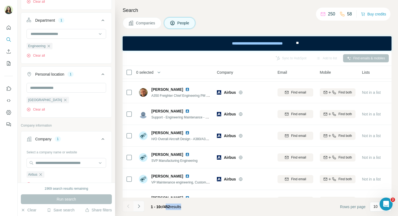
click at [141, 205] on icon "Navigate to next page" at bounding box center [138, 206] width 5 height 5
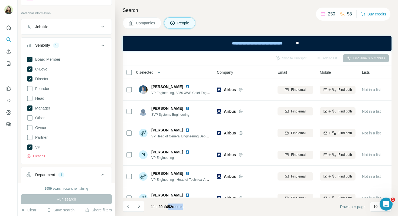
scroll to position [30, 0]
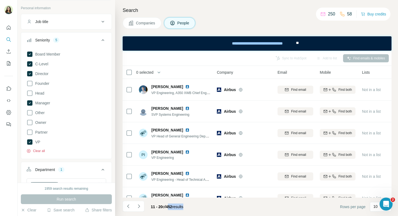
click at [41, 150] on button "Clear all" at bounding box center [36, 151] width 18 height 5
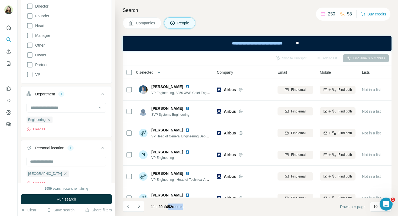
scroll to position [97, 0]
click at [42, 128] on button "Clear all" at bounding box center [36, 129] width 18 height 5
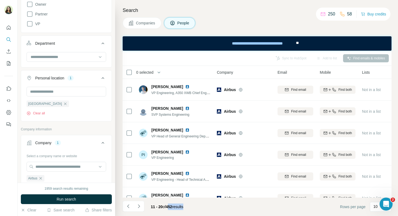
scroll to position [148, 0]
click at [36, 114] on button "Clear all" at bounding box center [36, 113] width 18 height 5
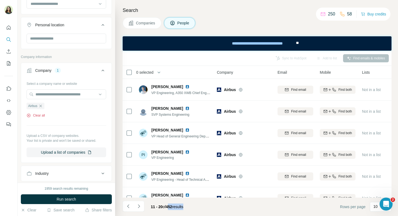
scroll to position [201, 0]
click at [37, 116] on button "Clear all" at bounding box center [36, 114] width 18 height 5
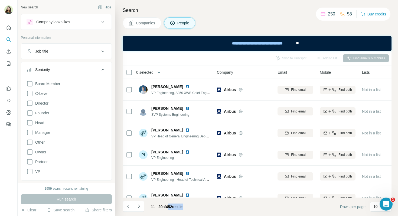
click at [64, 21] on div "Company lookalikes" at bounding box center [53, 21] width 34 height 5
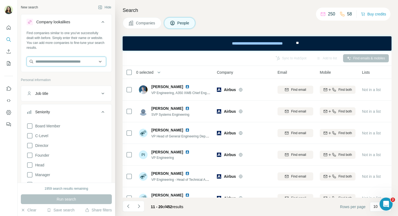
click at [57, 62] on input "text" at bounding box center [67, 62] width 80 height 10
type input "*"
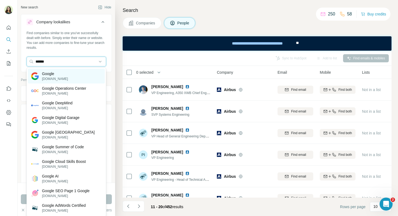
type input "******"
click at [56, 76] on p "google.com" at bounding box center [55, 78] width 26 height 5
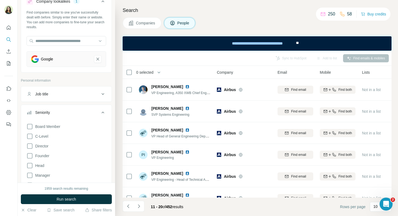
scroll to position [29, 0]
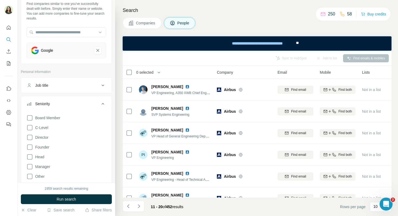
click at [147, 26] on button "Companies" at bounding box center [142, 22] width 39 height 11
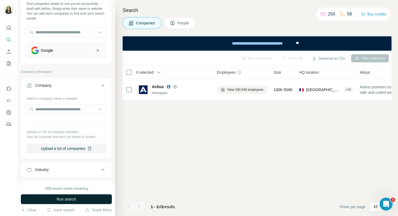
click at [70, 199] on span "Run search" at bounding box center [67, 198] width 20 height 5
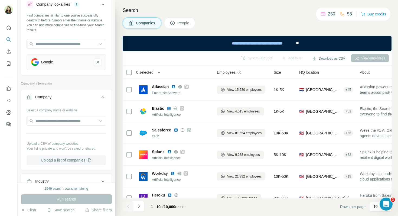
scroll to position [18, 0]
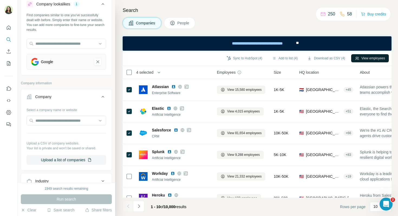
click at [367, 57] on button "View employees" at bounding box center [371, 58] width 38 height 8
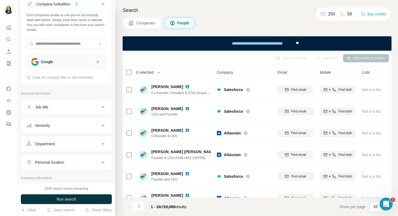
click at [86, 106] on div "Job title" at bounding box center [63, 106] width 73 height 5
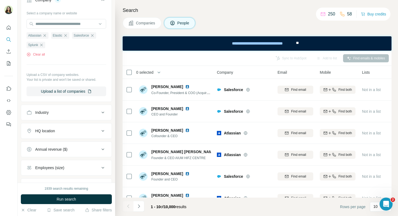
scroll to position [226, 0]
click at [65, 109] on button "Industry" at bounding box center [66, 112] width 91 height 13
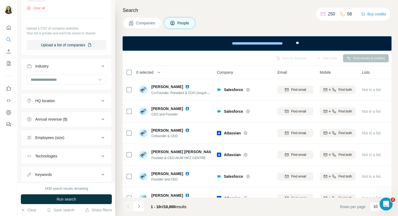
scroll to position [272, 0]
click at [69, 102] on div "HQ location" at bounding box center [63, 100] width 73 height 5
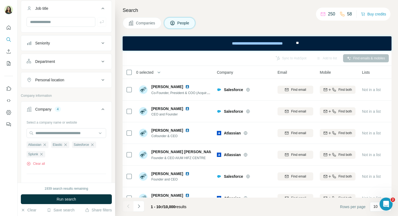
scroll to position [116, 0]
click at [74, 79] on div "Personal location" at bounding box center [63, 80] width 73 height 5
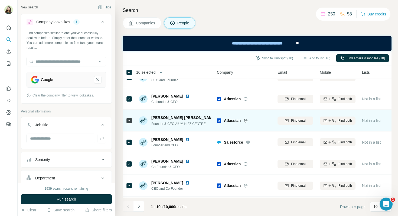
scroll to position [0, 0]
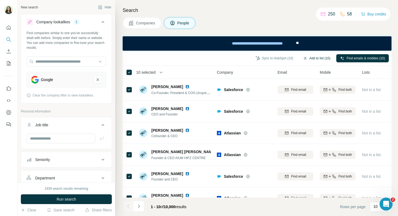
click at [316, 58] on button "Add to list (10)" at bounding box center [316, 58] width 35 height 8
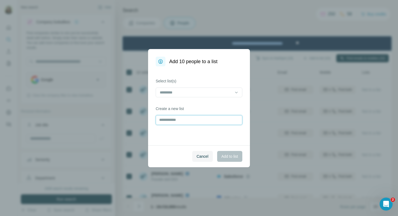
click at [180, 121] on input "text" at bounding box center [199, 120] width 87 height 10
type input "*********"
click at [225, 155] on span "Add to list" at bounding box center [230, 156] width 17 height 5
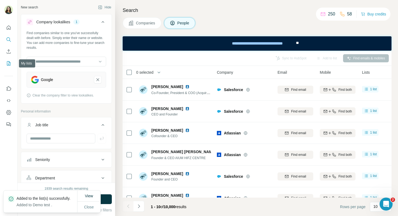
click at [9, 65] on icon "My lists" at bounding box center [8, 63] width 5 height 5
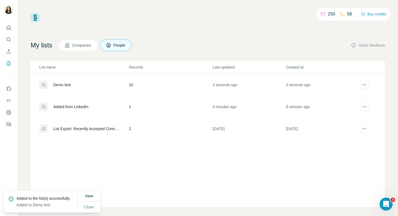
click at [59, 85] on div "Demo test" at bounding box center [61, 84] width 17 height 5
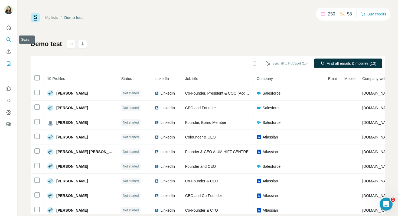
click at [9, 40] on icon "Search" at bounding box center [8, 39] width 5 height 5
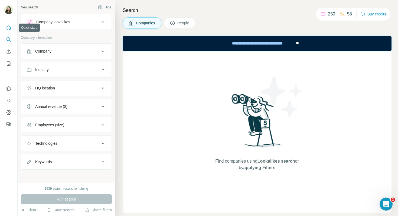
click at [7, 28] on icon "Quick start" at bounding box center [8, 27] width 5 height 5
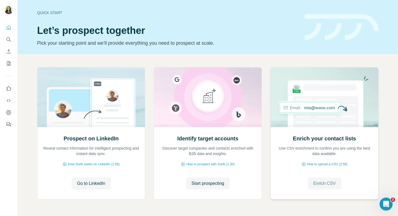
click at [329, 182] on span "Enrich CSV" at bounding box center [325, 183] width 22 height 7
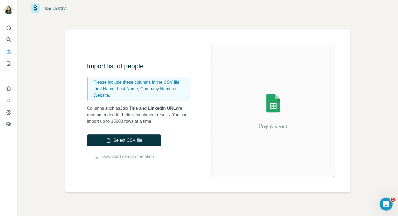
scroll to position [13, 0]
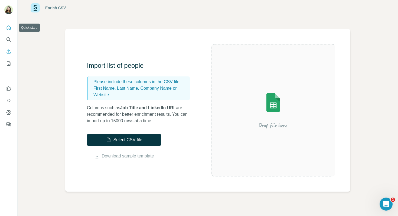
click at [8, 29] on icon "Quick start" at bounding box center [8, 27] width 5 height 5
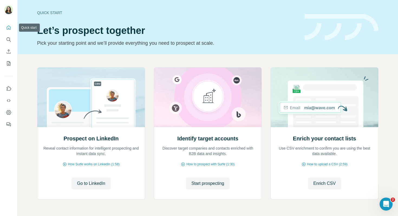
click at [8, 29] on icon "Quick start" at bounding box center [8, 27] width 5 height 5
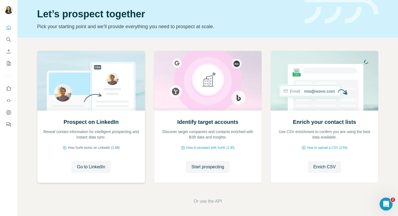
scroll to position [18, 0]
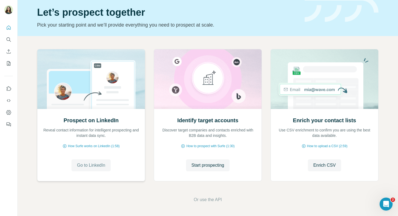
click at [91, 164] on span "Go to LinkedIn" at bounding box center [91, 165] width 28 height 7
click at [211, 164] on span "Start prospecting" at bounding box center [208, 165] width 33 height 7
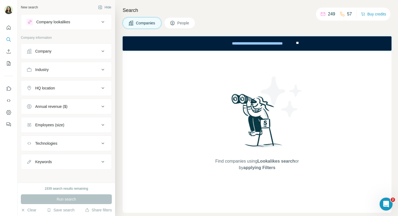
scroll to position [2, 0]
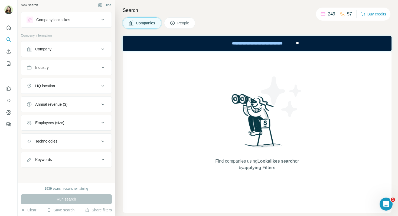
click at [90, 54] on button "Company" at bounding box center [66, 49] width 91 height 13
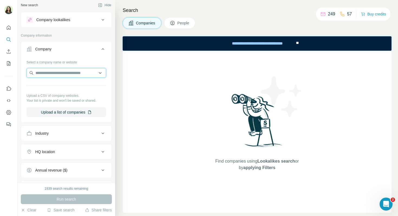
click at [65, 74] on input "text" at bounding box center [67, 73] width 80 height 10
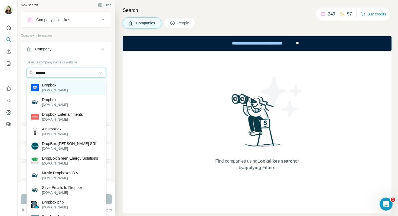
type input "*******"
click at [75, 91] on div "Dropbox dropbox.com" at bounding box center [66, 87] width 77 height 15
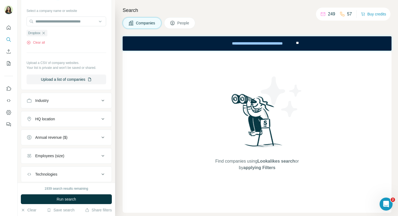
scroll to position [54, 0]
click at [187, 25] on span "People" at bounding box center [184, 22] width 12 height 5
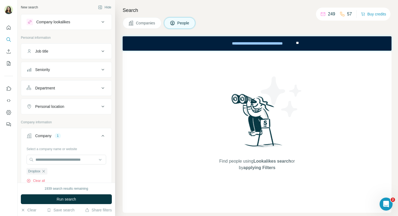
click at [94, 48] on button "Job title" at bounding box center [66, 51] width 91 height 13
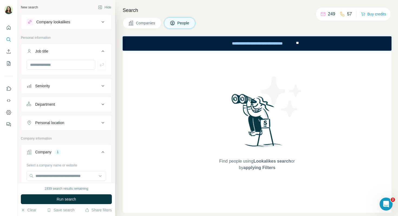
click at [101, 53] on icon at bounding box center [103, 51] width 7 height 7
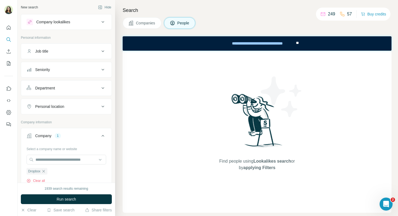
click at [89, 66] on button "Seniority" at bounding box center [66, 69] width 91 height 13
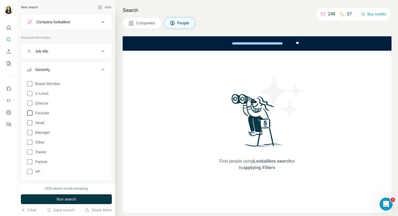
click at [43, 113] on span "Founder" at bounding box center [41, 112] width 16 height 5
click at [43, 122] on span "Head" at bounding box center [38, 122] width 11 height 5
click at [39, 170] on span "VP" at bounding box center [36, 171] width 7 height 5
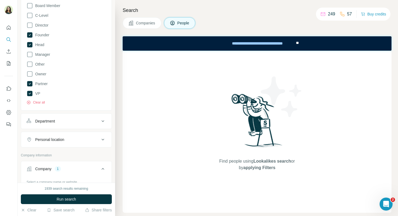
scroll to position [85, 0]
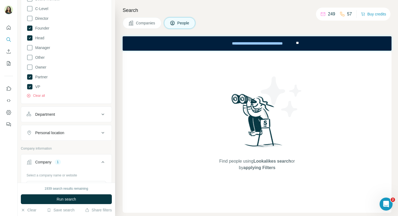
click at [73, 115] on div "Department" at bounding box center [63, 114] width 73 height 5
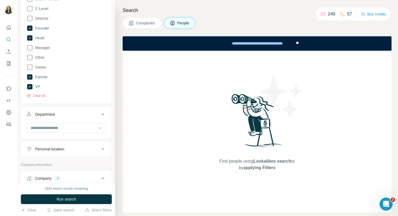
scroll to position [89, 0]
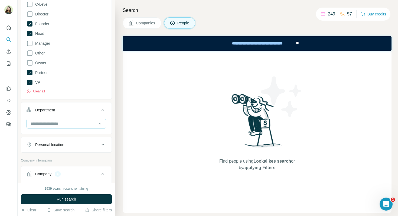
click at [78, 125] on input at bounding box center [63, 124] width 67 height 6
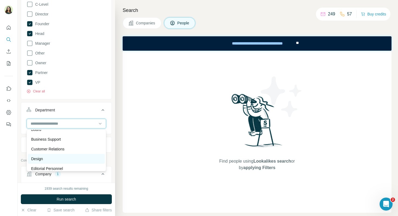
scroll to position [14, 0]
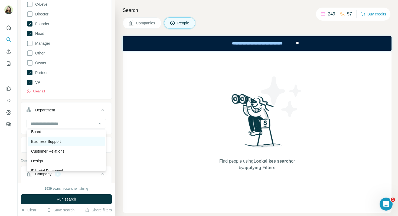
click at [66, 142] on div "Business Support" at bounding box center [66, 141] width 70 height 5
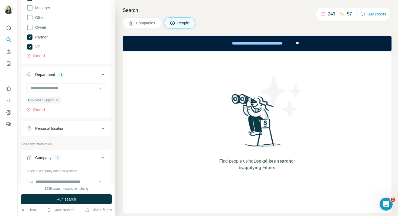
scroll to position [99, 0]
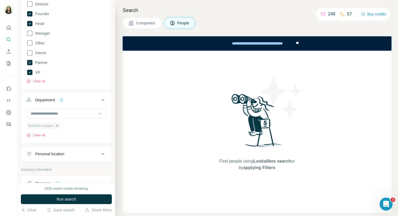
click at [58, 126] on icon "button" at bounding box center [57, 126] width 4 height 4
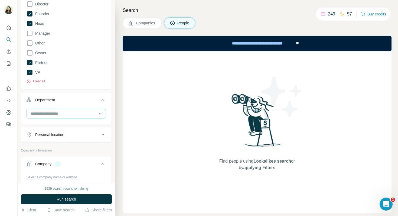
click at [80, 114] on input at bounding box center [63, 114] width 67 height 6
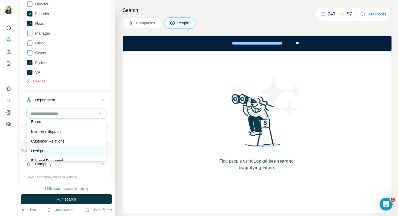
scroll to position [20, 0]
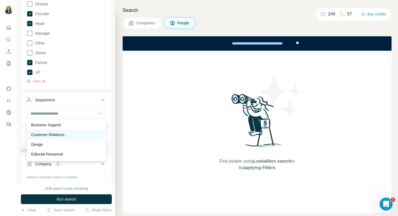
click at [74, 137] on div "Customer Relations" at bounding box center [66, 134] width 70 height 5
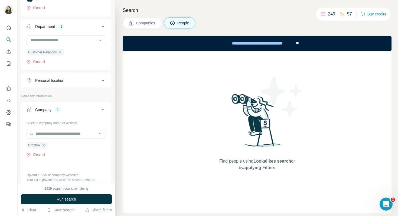
scroll to position [157, 0]
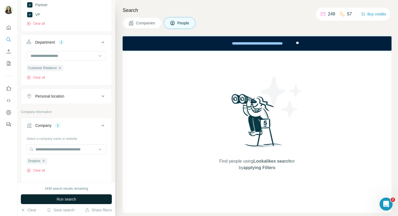
click at [65, 199] on span "Run search" at bounding box center [67, 198] width 20 height 5
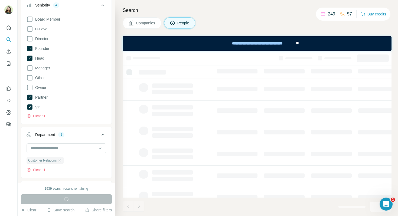
scroll to position [0, 0]
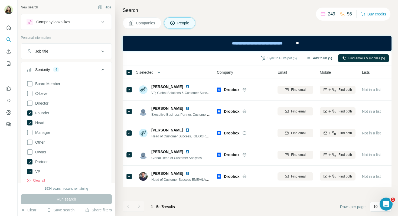
click at [315, 57] on button "Add to list (5)" at bounding box center [319, 58] width 33 height 8
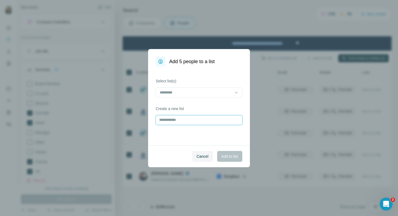
click at [182, 119] on input "text" at bounding box center [199, 120] width 87 height 10
type input "******"
click at [230, 155] on span "Add to list" at bounding box center [230, 156] width 17 height 5
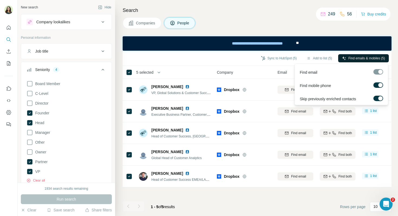
click at [357, 60] on span "Find emails & mobiles (5)" at bounding box center [367, 58] width 37 height 5
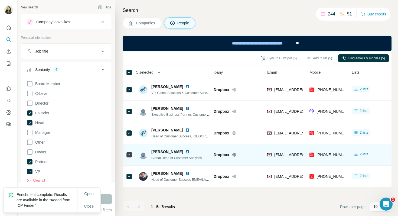
scroll to position [0, 7]
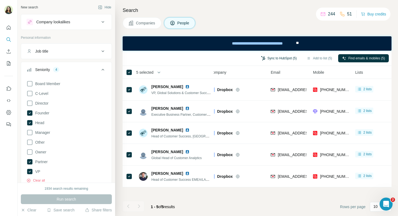
click at [274, 60] on button "Sync to HubSpot (5)" at bounding box center [278, 58] width 43 height 8
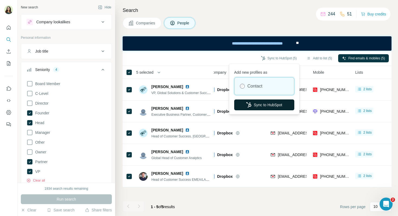
click at [268, 105] on button "Sync to HubSpot" at bounding box center [264, 104] width 60 height 11
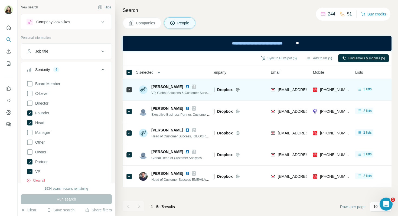
click at [192, 88] on icon at bounding box center [193, 87] width 3 height 4
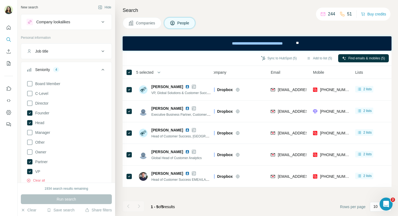
click at [78, 21] on div "Company lookalikes" at bounding box center [63, 22] width 73 height 7
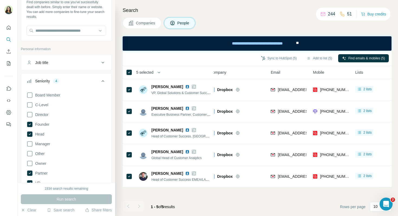
scroll to position [0, 0]
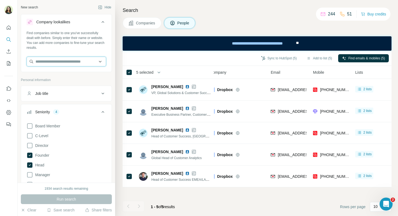
click at [49, 62] on input "text" at bounding box center [67, 62] width 80 height 10
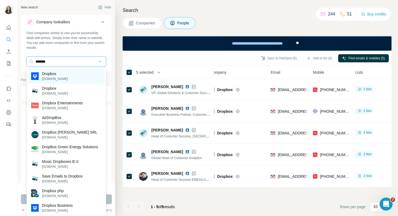
type input "*******"
click at [67, 79] on div "Dropbox dropbox.com" at bounding box center [66, 76] width 77 height 15
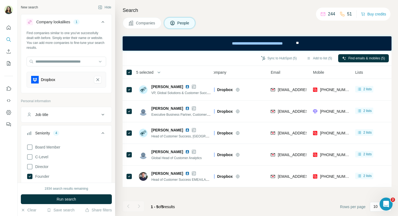
click at [144, 21] on span "Companies" at bounding box center [146, 22] width 20 height 5
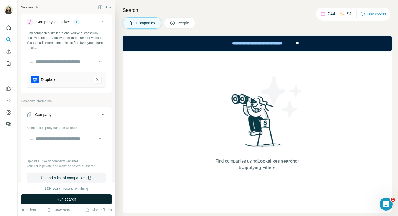
click at [51, 198] on button "Run search" at bounding box center [66, 199] width 91 height 10
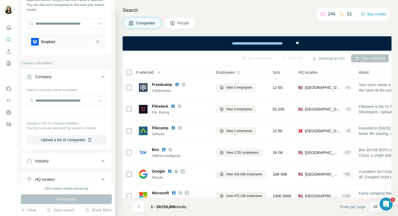
scroll to position [40, 0]
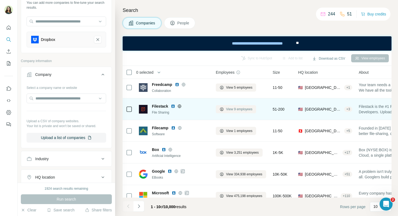
click at [247, 112] on button "View 9 employees" at bounding box center [236, 109] width 40 height 8
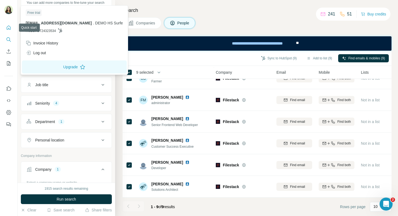
click at [9, 29] on icon "Quick start" at bounding box center [9, 27] width 4 height 4
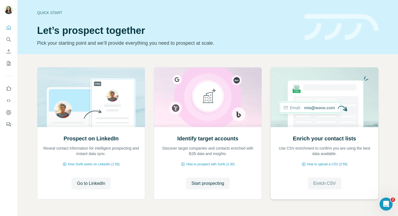
click at [331, 184] on span "Enrich CSV" at bounding box center [325, 183] width 22 height 7
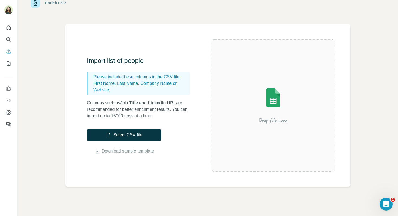
scroll to position [25, 0]
